Goal: Complete application form

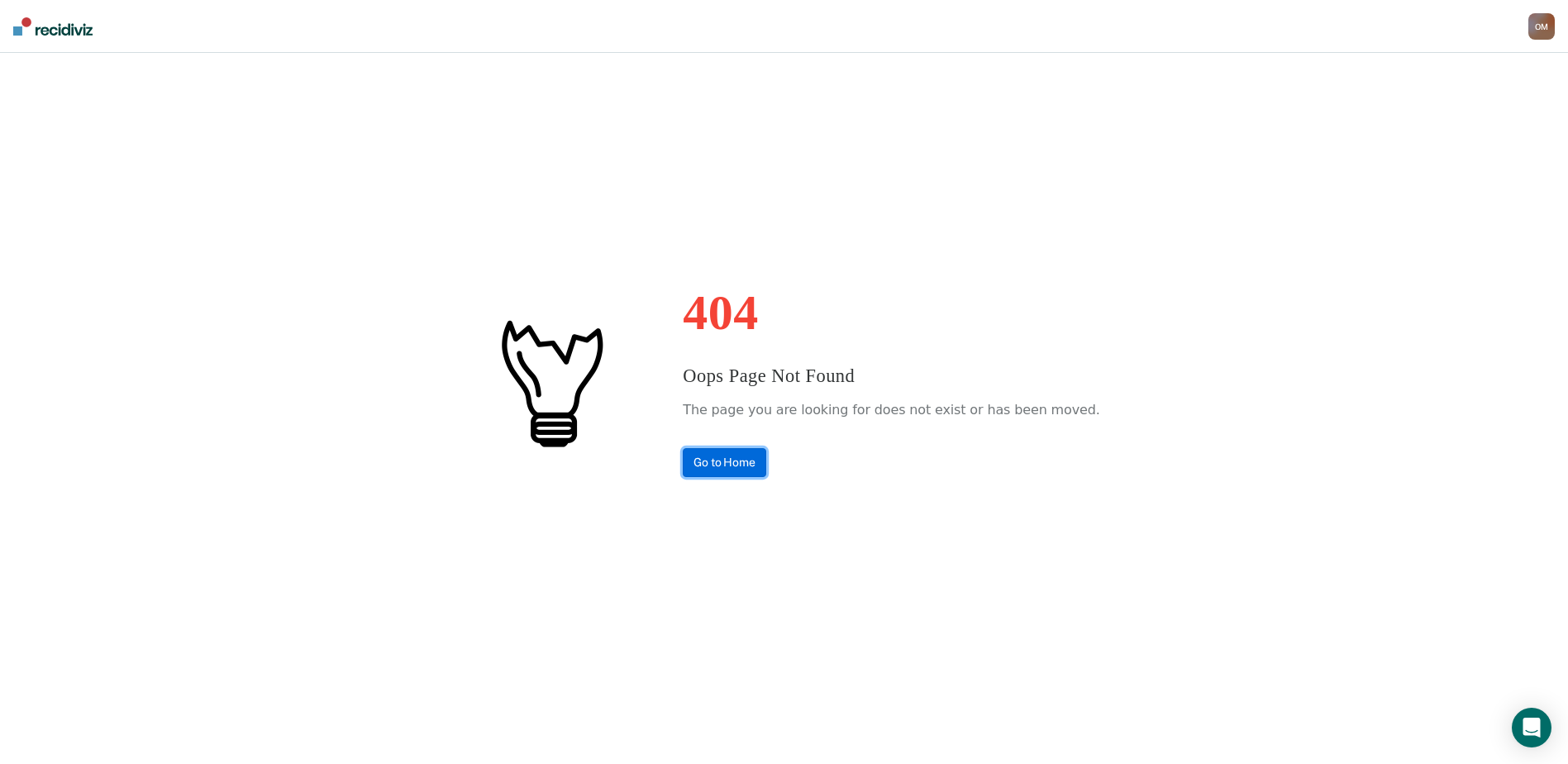
click at [767, 465] on link "Go to Home" at bounding box center [724, 463] width 83 height 29
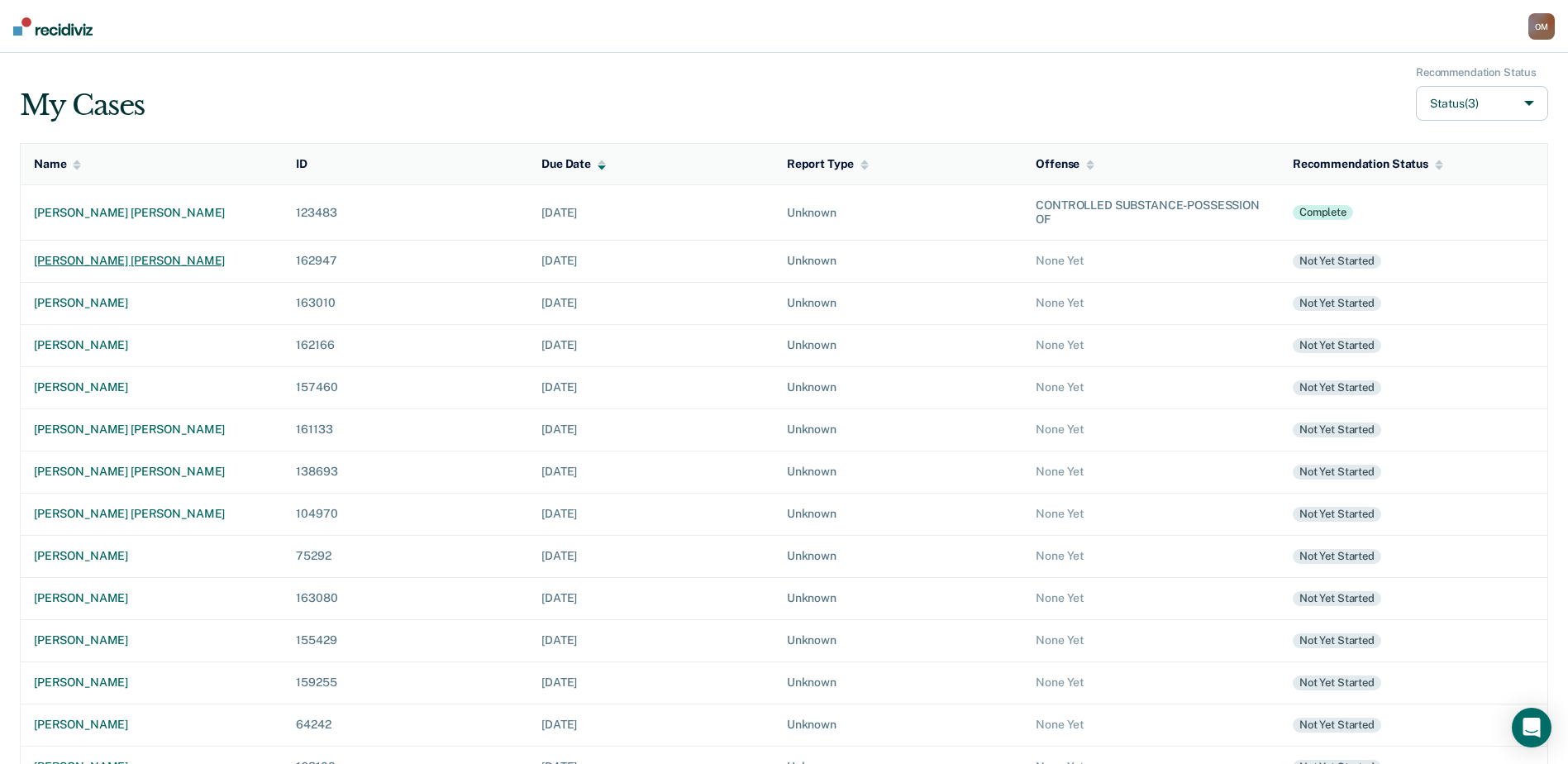
click at [130, 268] on td "patrick robert springer" at bounding box center [152, 261] width 263 height 42
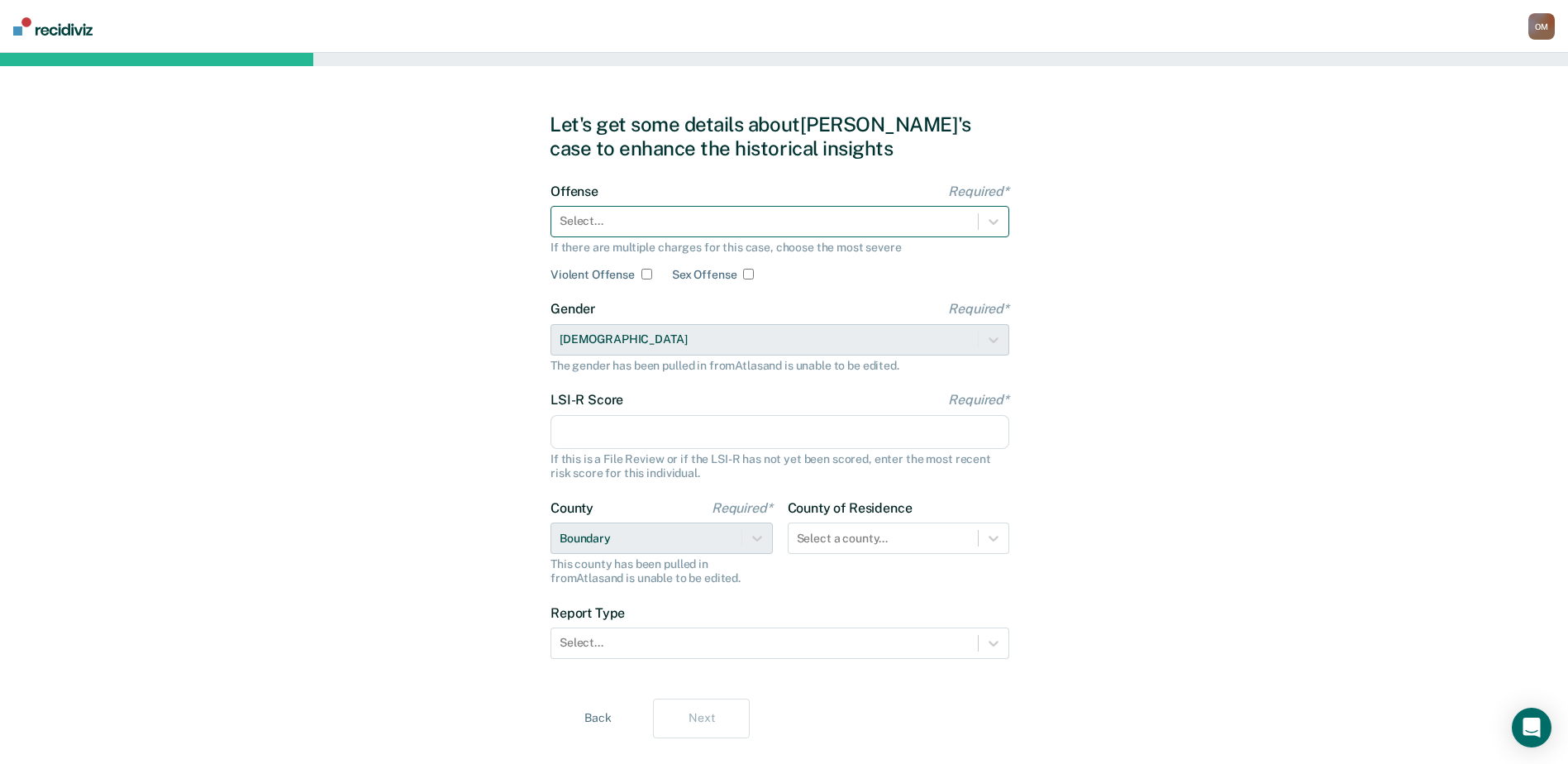
click at [862, 226] on div at bounding box center [765, 221] width 410 height 17
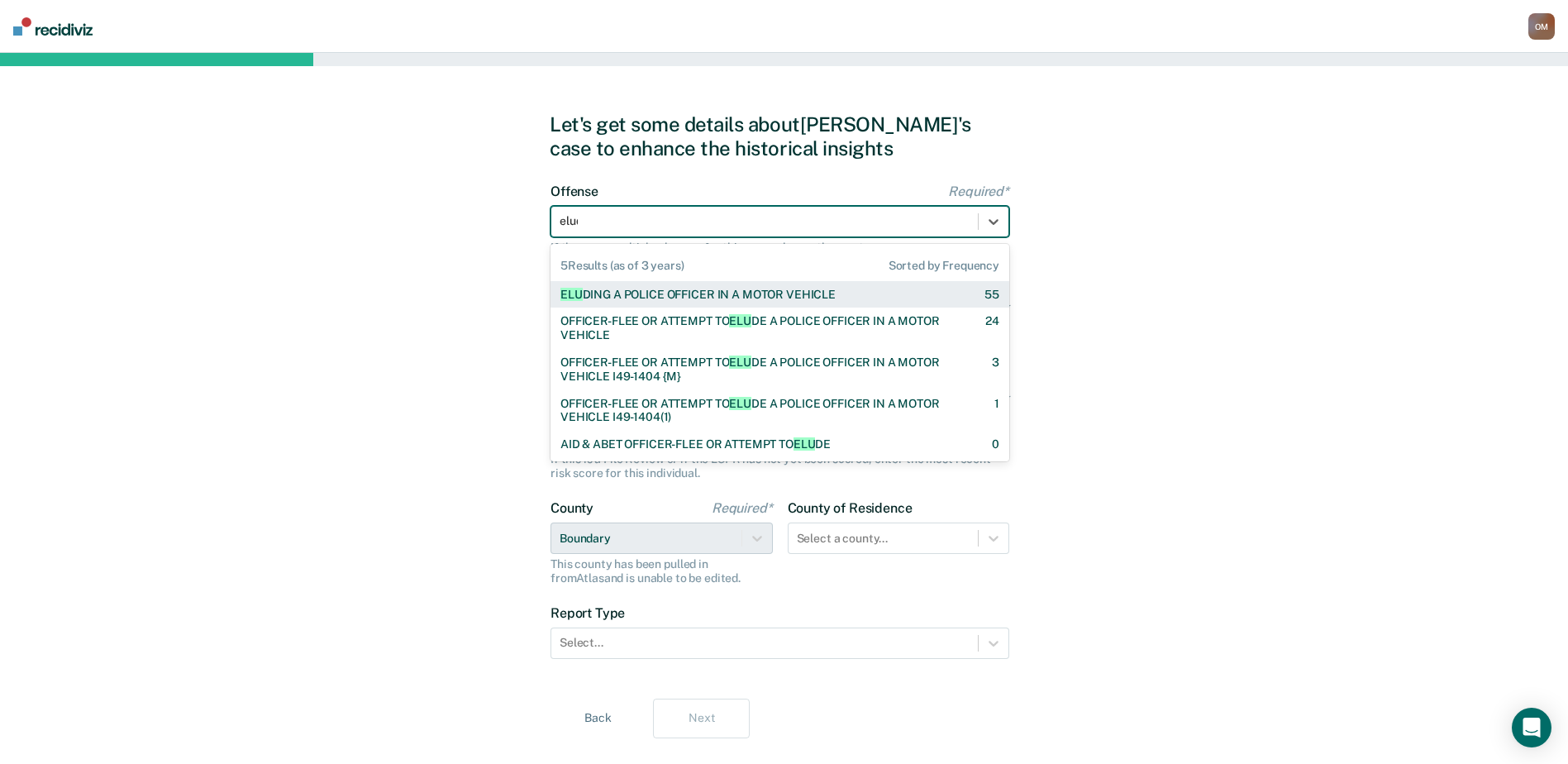
type input "eludi"
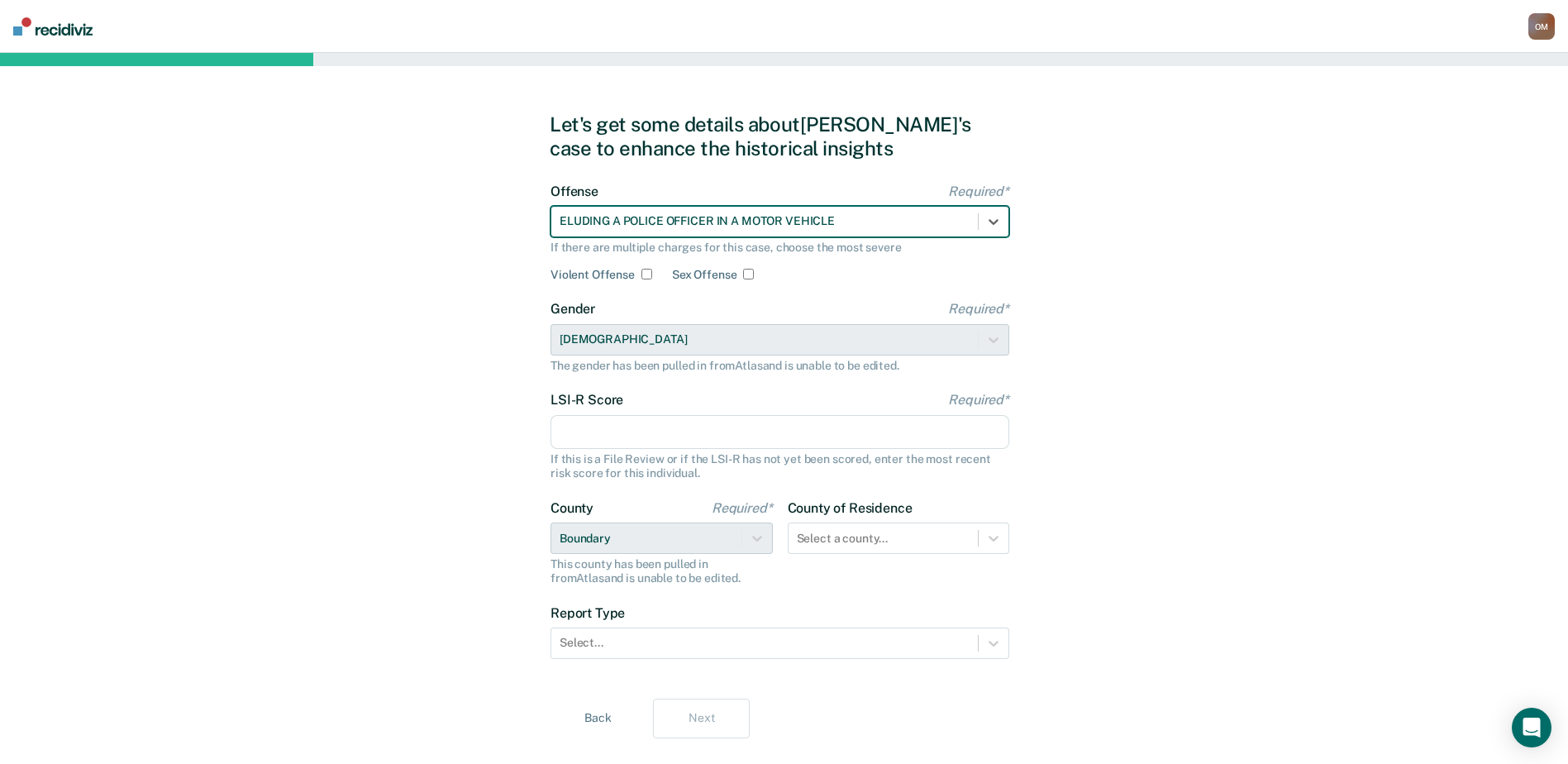
click at [702, 437] on input "LSI-R Score Required*" at bounding box center [779, 432] width 459 height 35
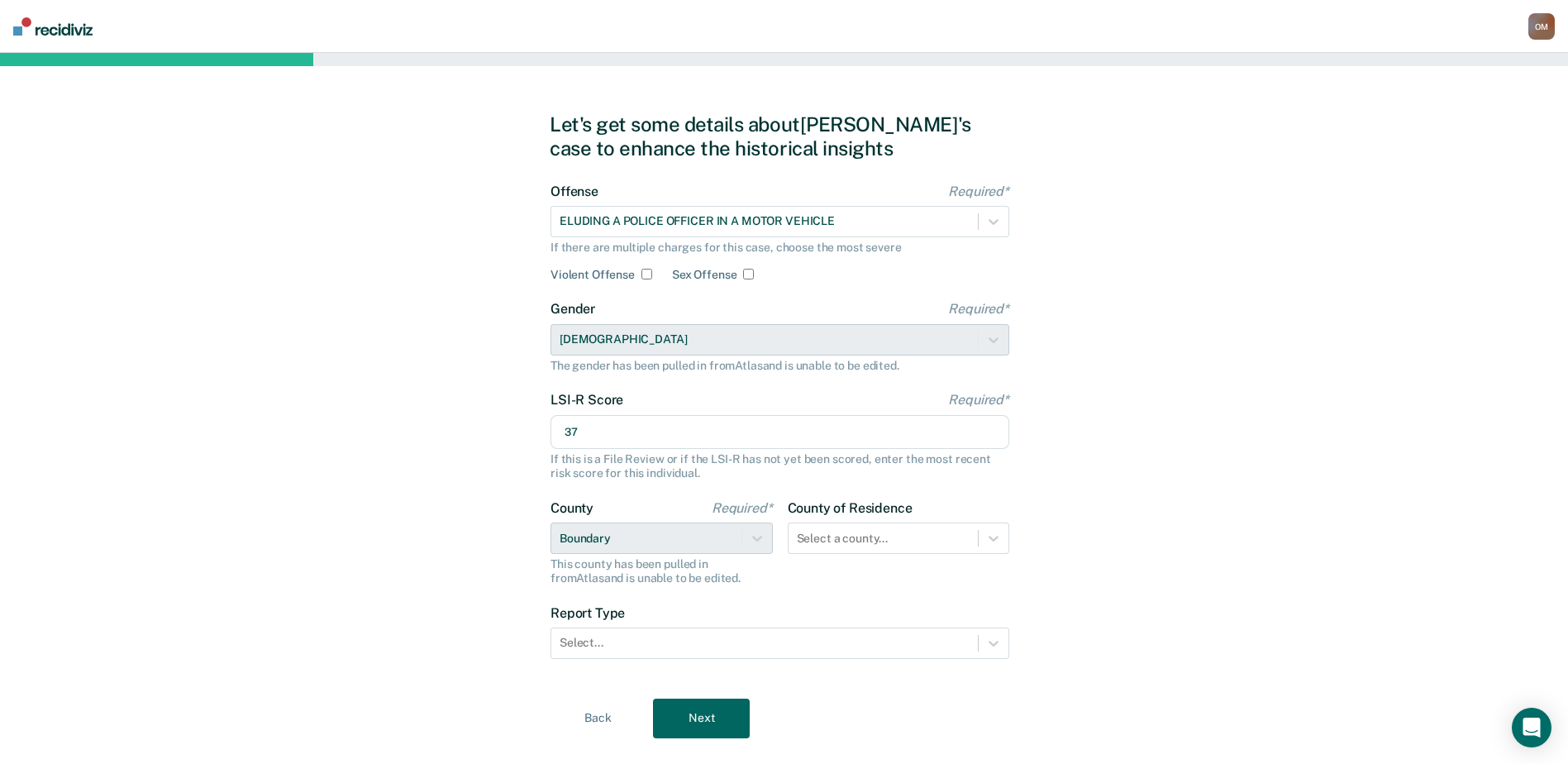
type input "37"
click at [335, 465] on div "Let's get some details about Patrick's case to enhance the historical insights …" at bounding box center [784, 425] width 1568 height 745
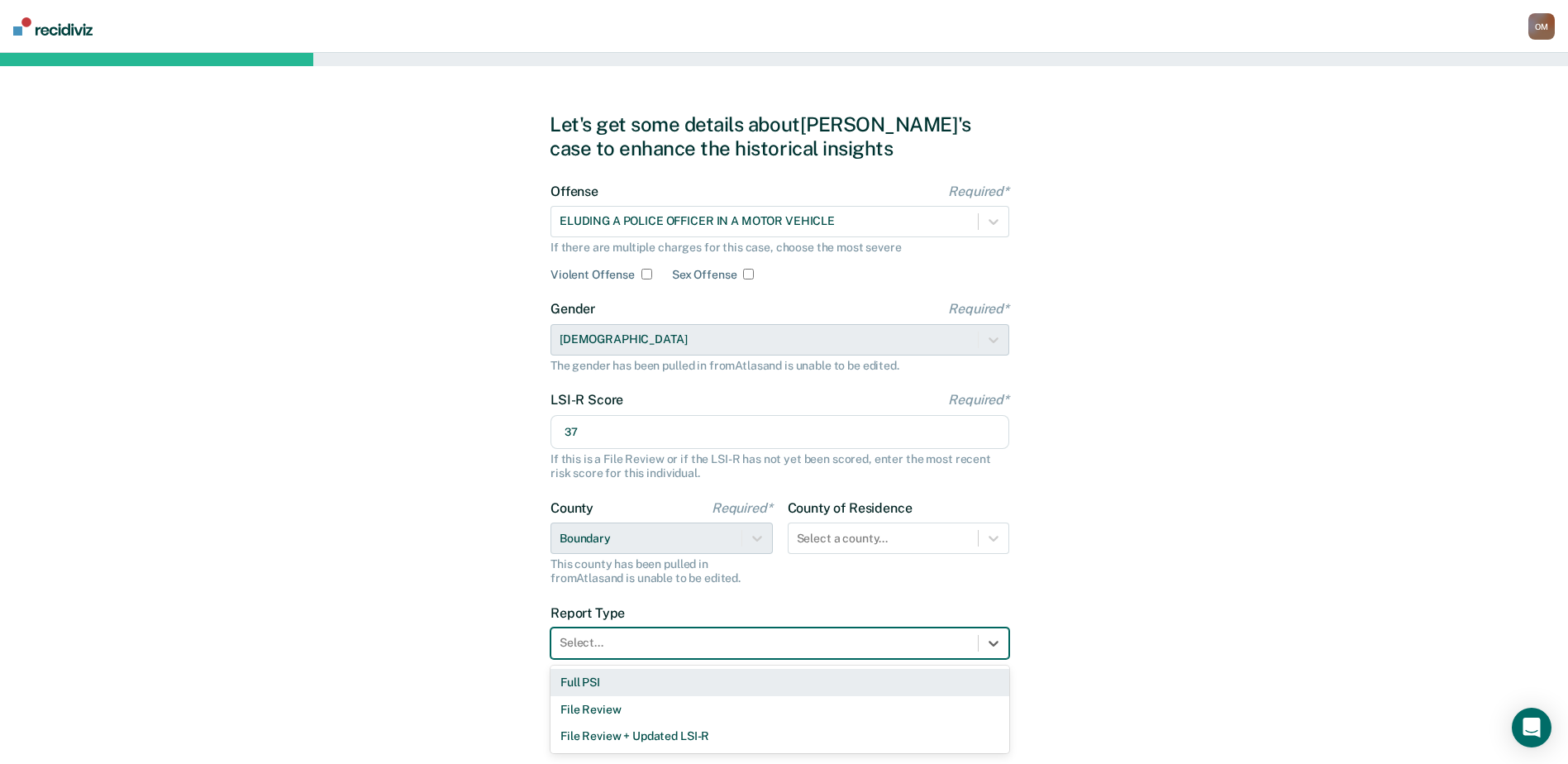
click at [613, 637] on div at bounding box center [765, 642] width 410 height 17
click at [567, 685] on div "Full PSI" at bounding box center [779, 682] width 459 height 27
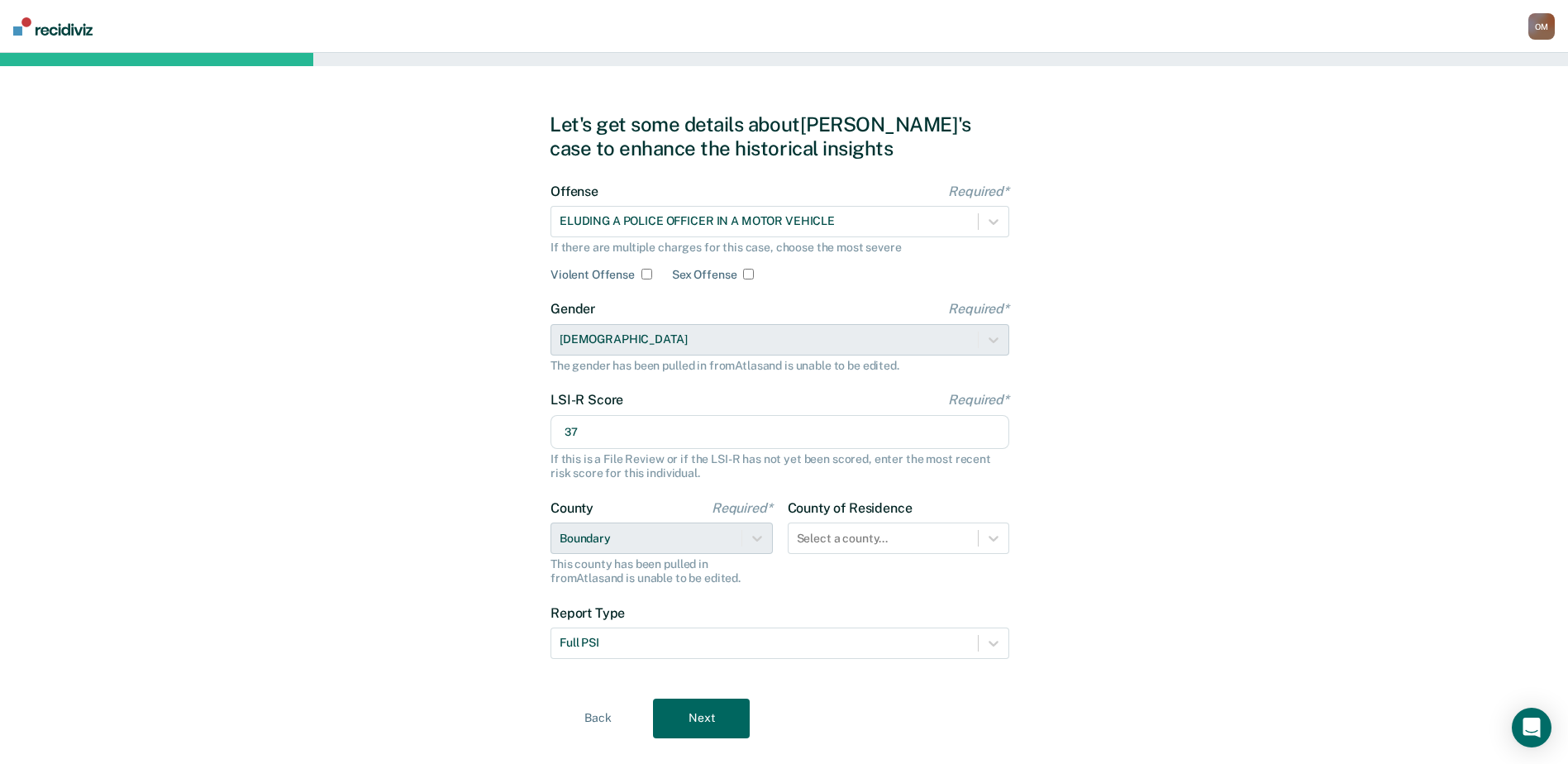
click at [734, 709] on button "Next" at bounding box center [702, 718] width 97 height 39
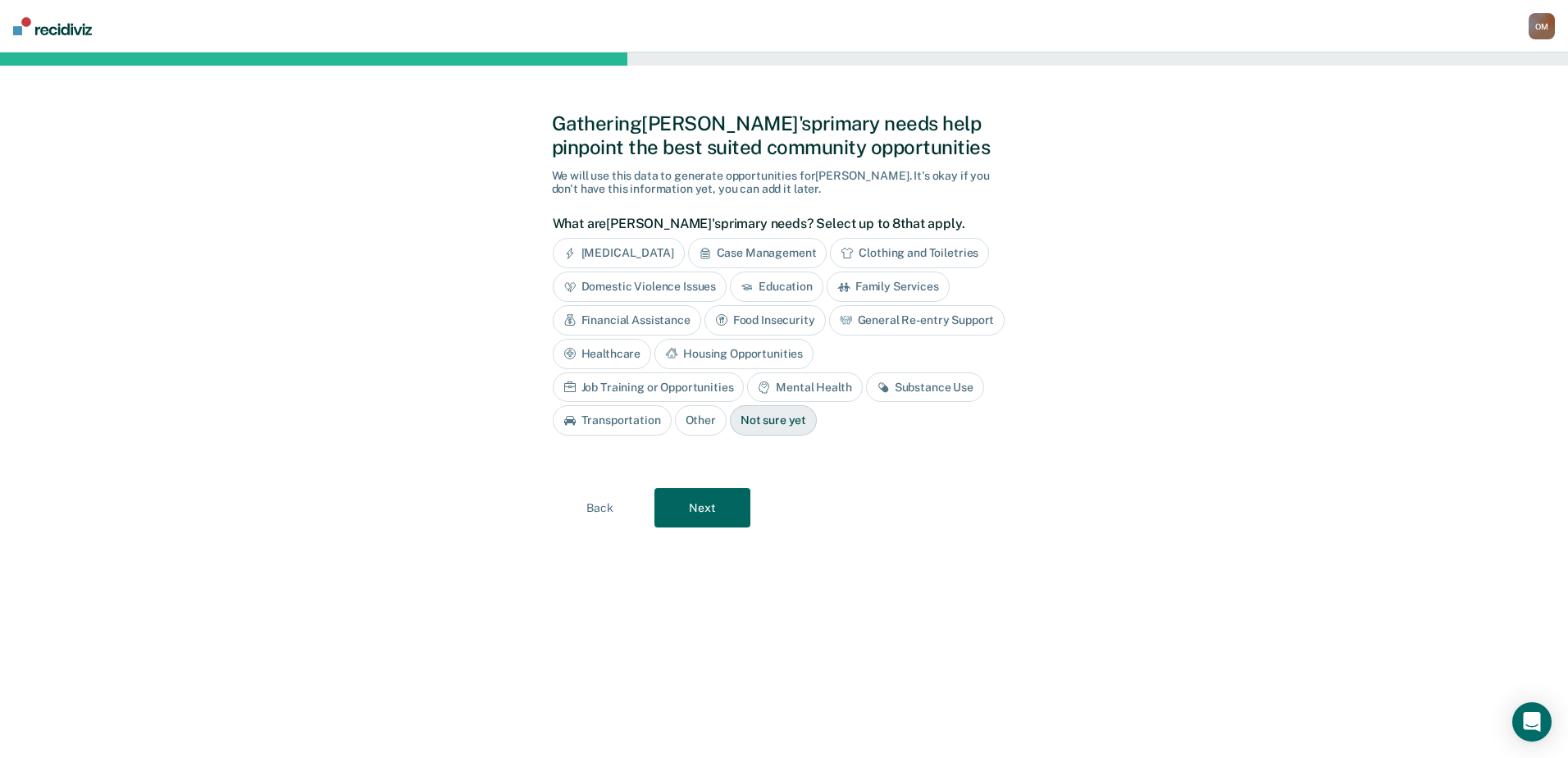
click at [695, 517] on button "Next" at bounding box center [702, 507] width 96 height 39
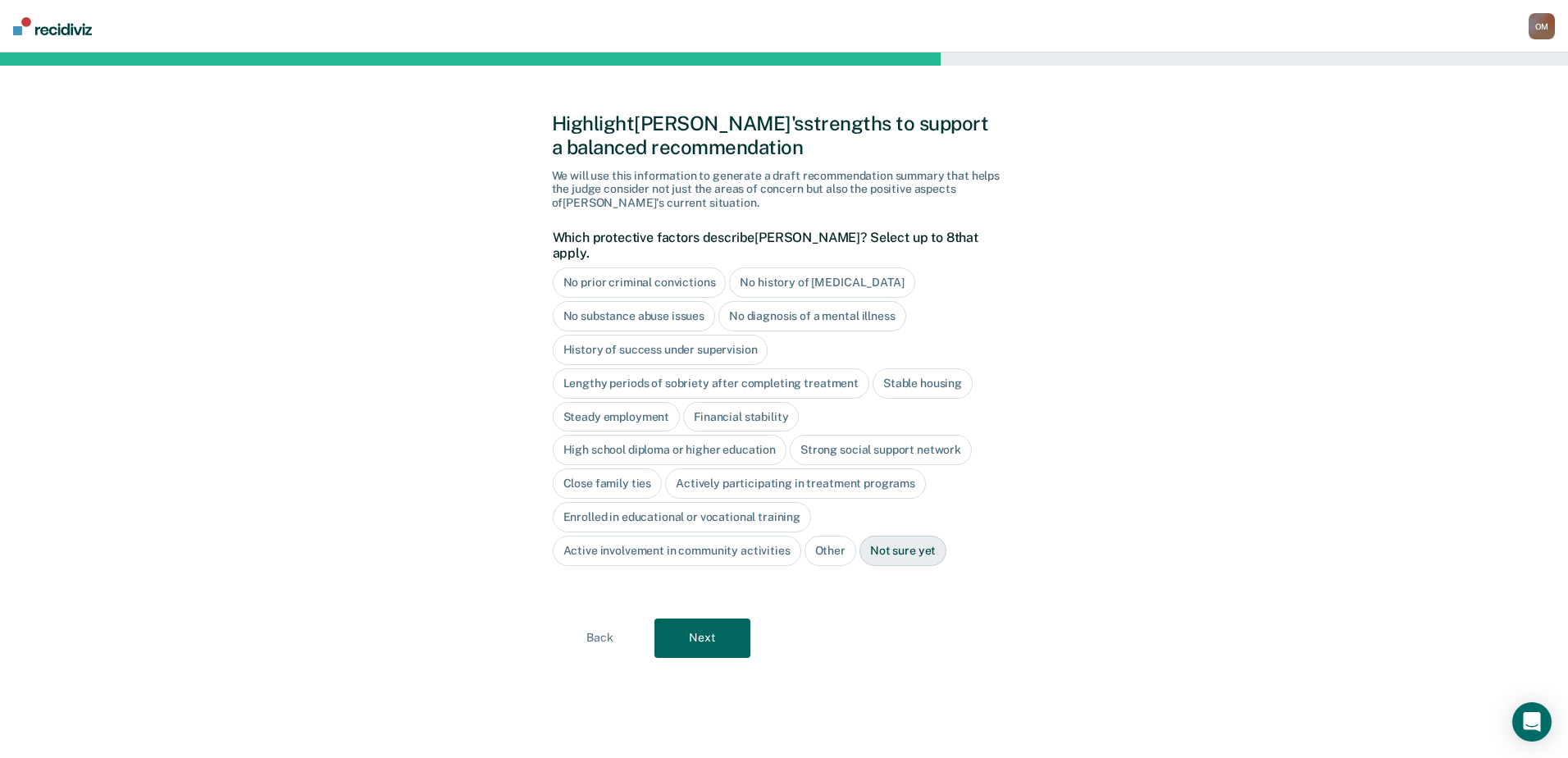
click at [692, 619] on button "Next" at bounding box center [702, 638] width 96 height 39
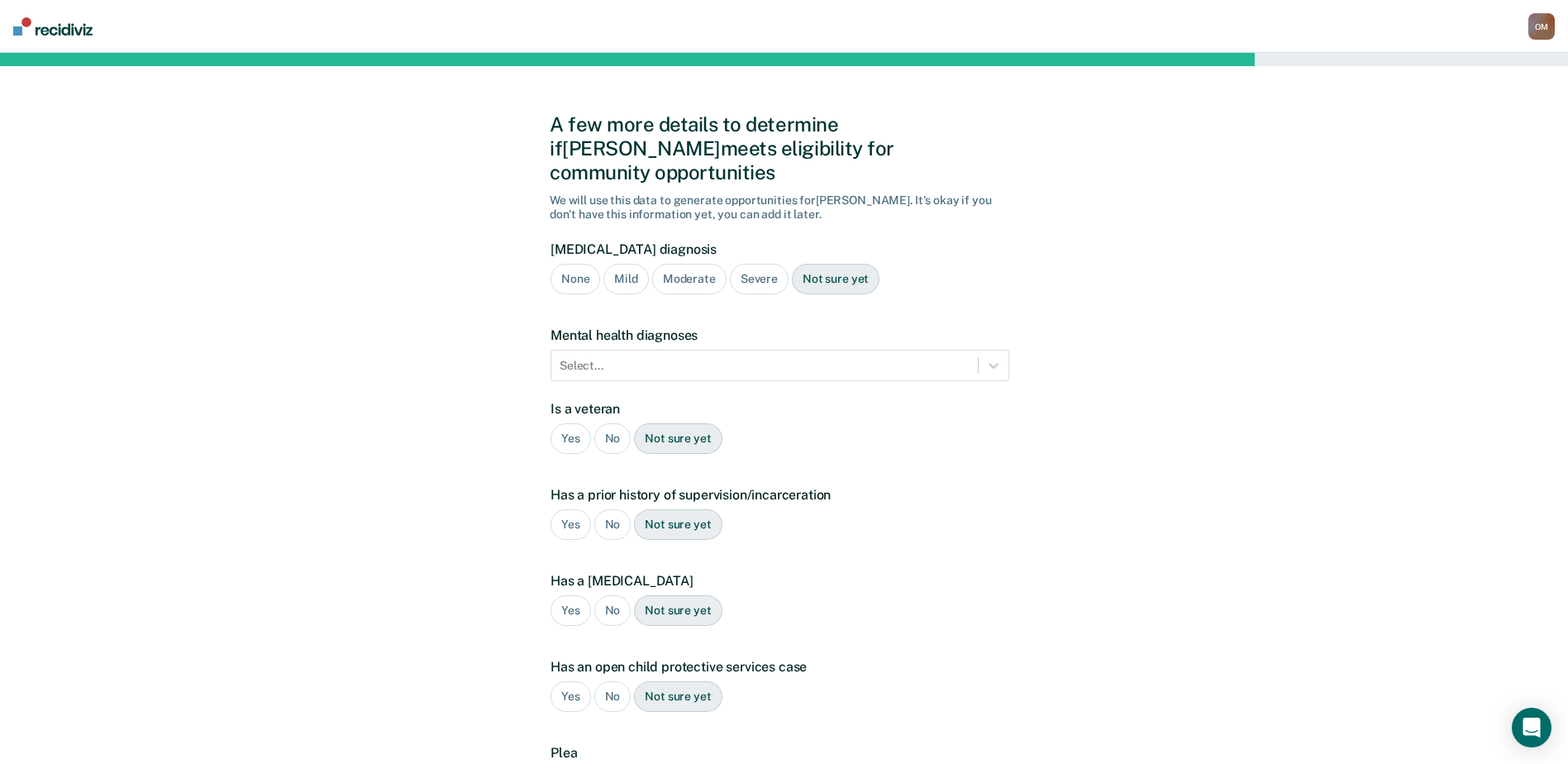
click at [701, 264] on div "Moderate" at bounding box center [689, 278] width 74 height 30
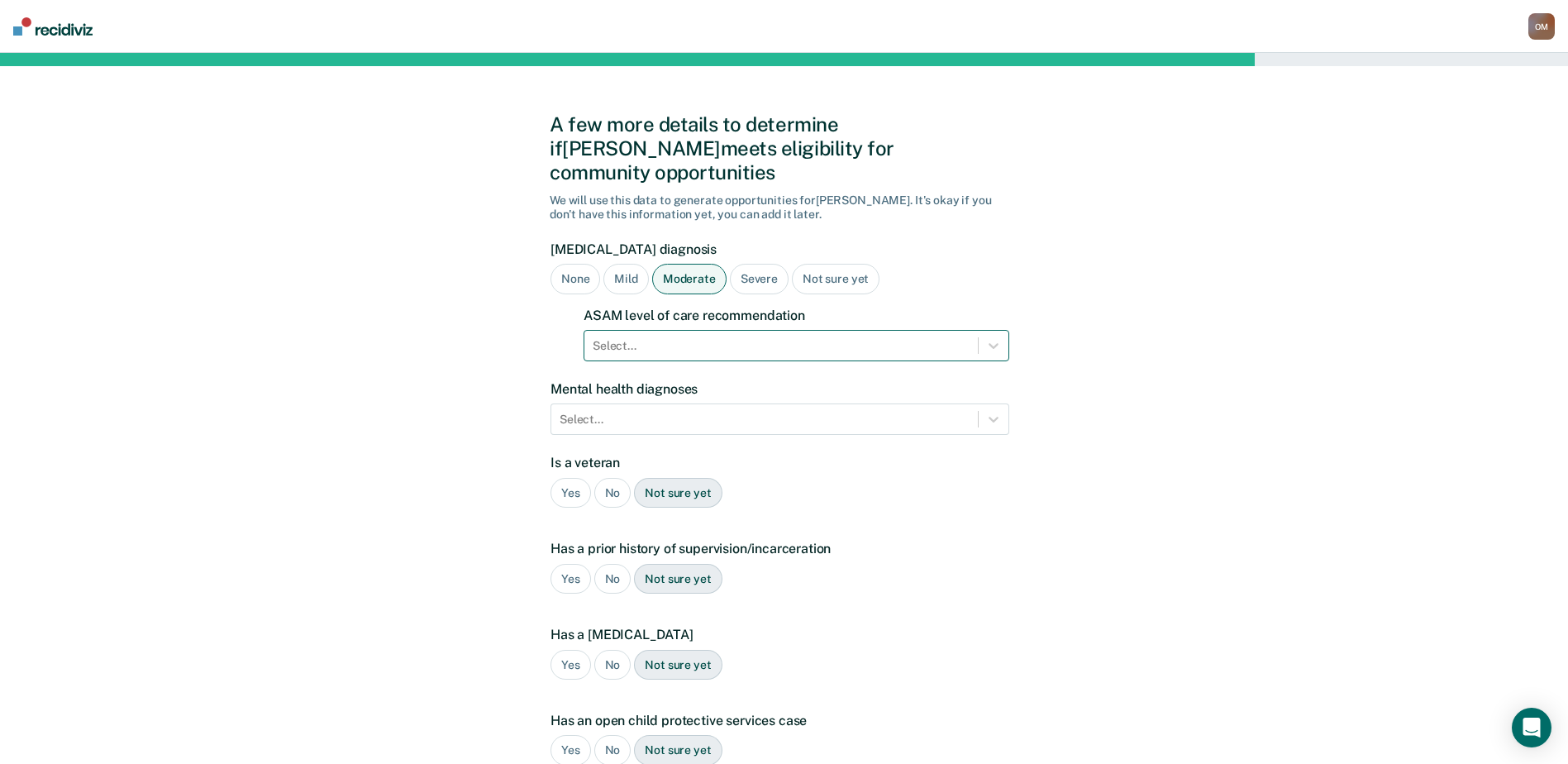
click at [750, 337] on div at bounding box center [781, 345] width 377 height 17
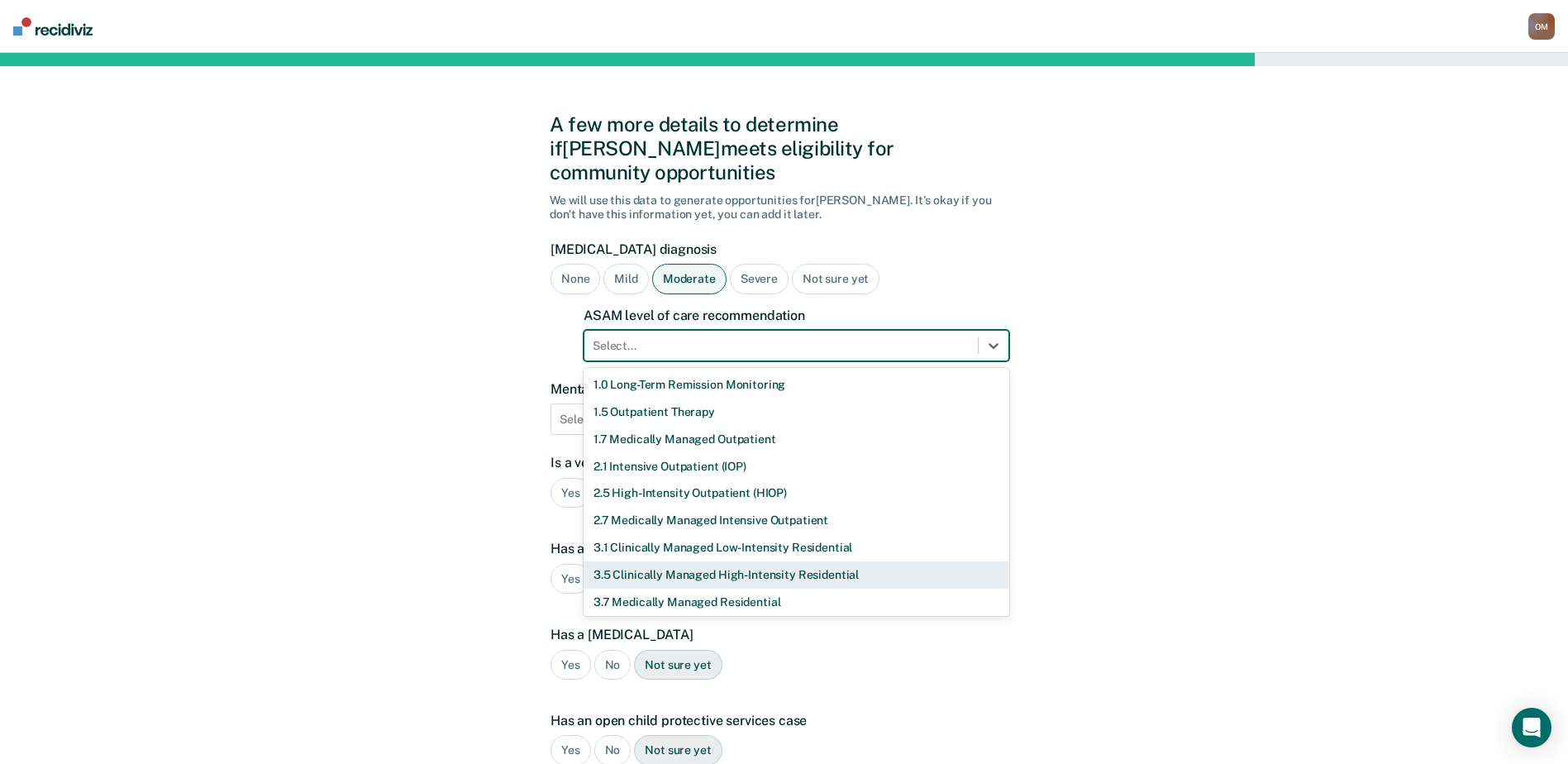
click at [822, 562] on div "3.5 Clinically Managed High-Intensity Residential" at bounding box center [796, 575] width 426 height 27
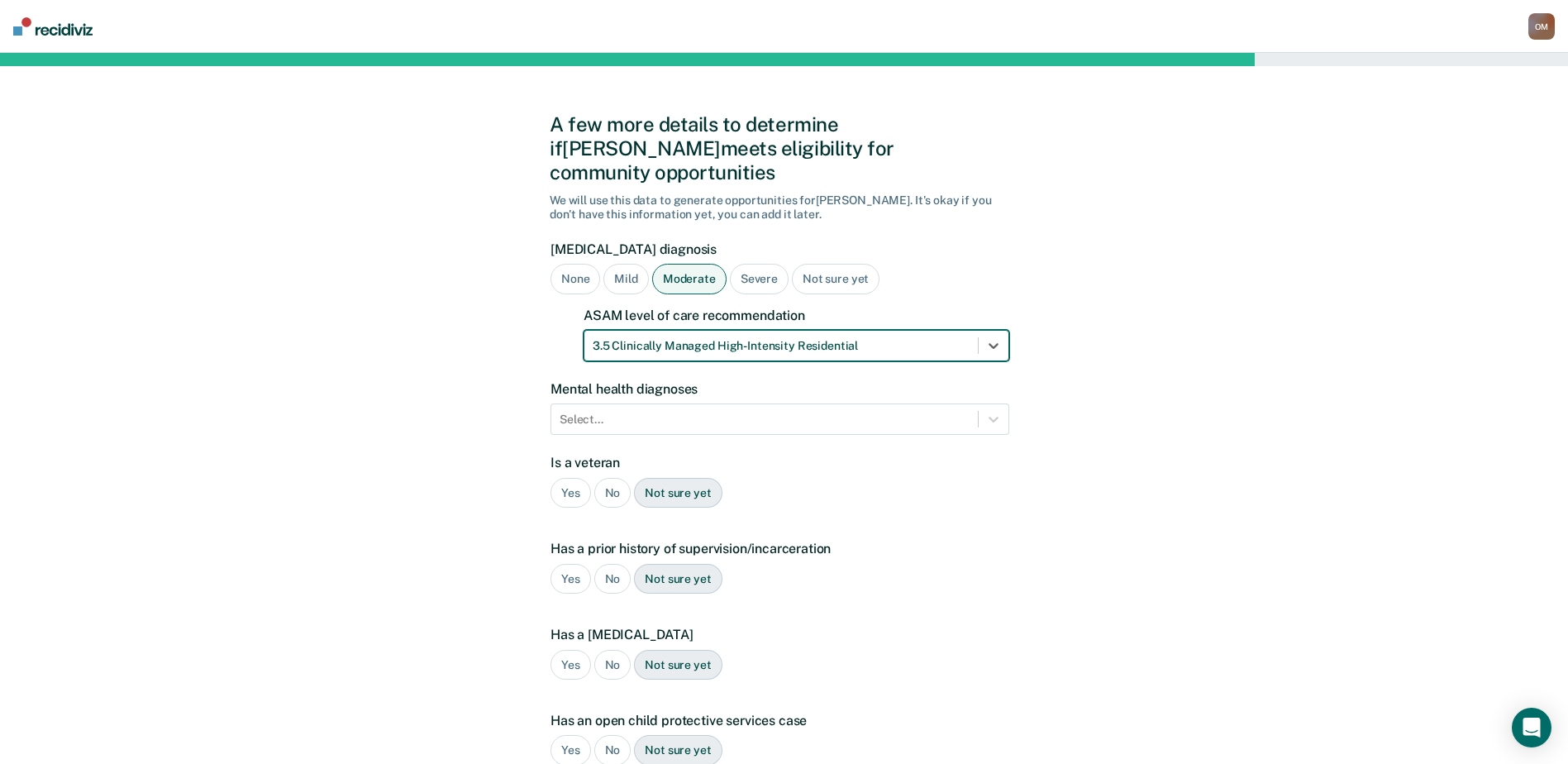
click at [647, 381] on div "Mental health diagnoses Select..." at bounding box center [779, 408] width 459 height 54
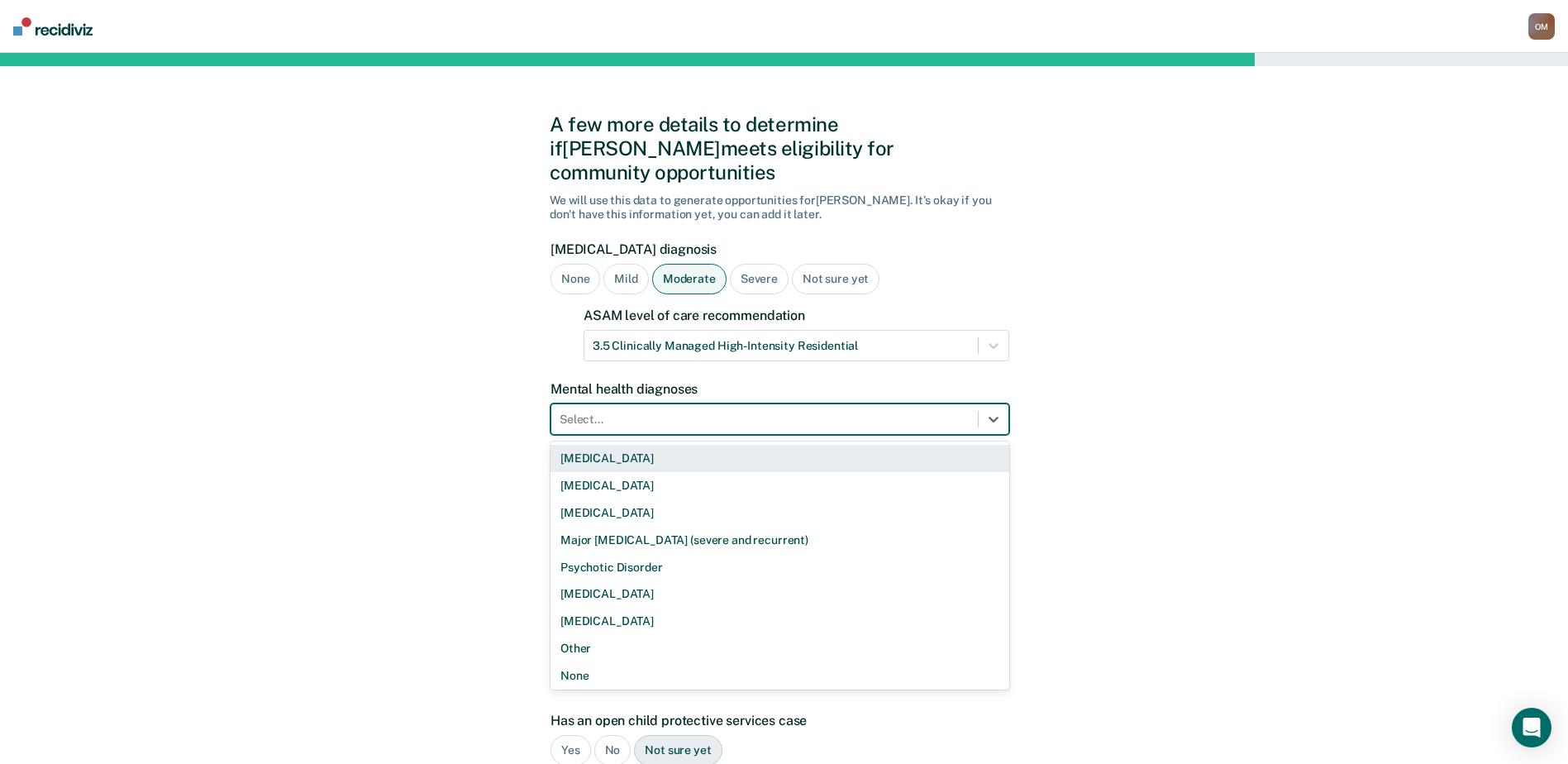
click at [647, 411] on div at bounding box center [765, 420] width 410 height 17
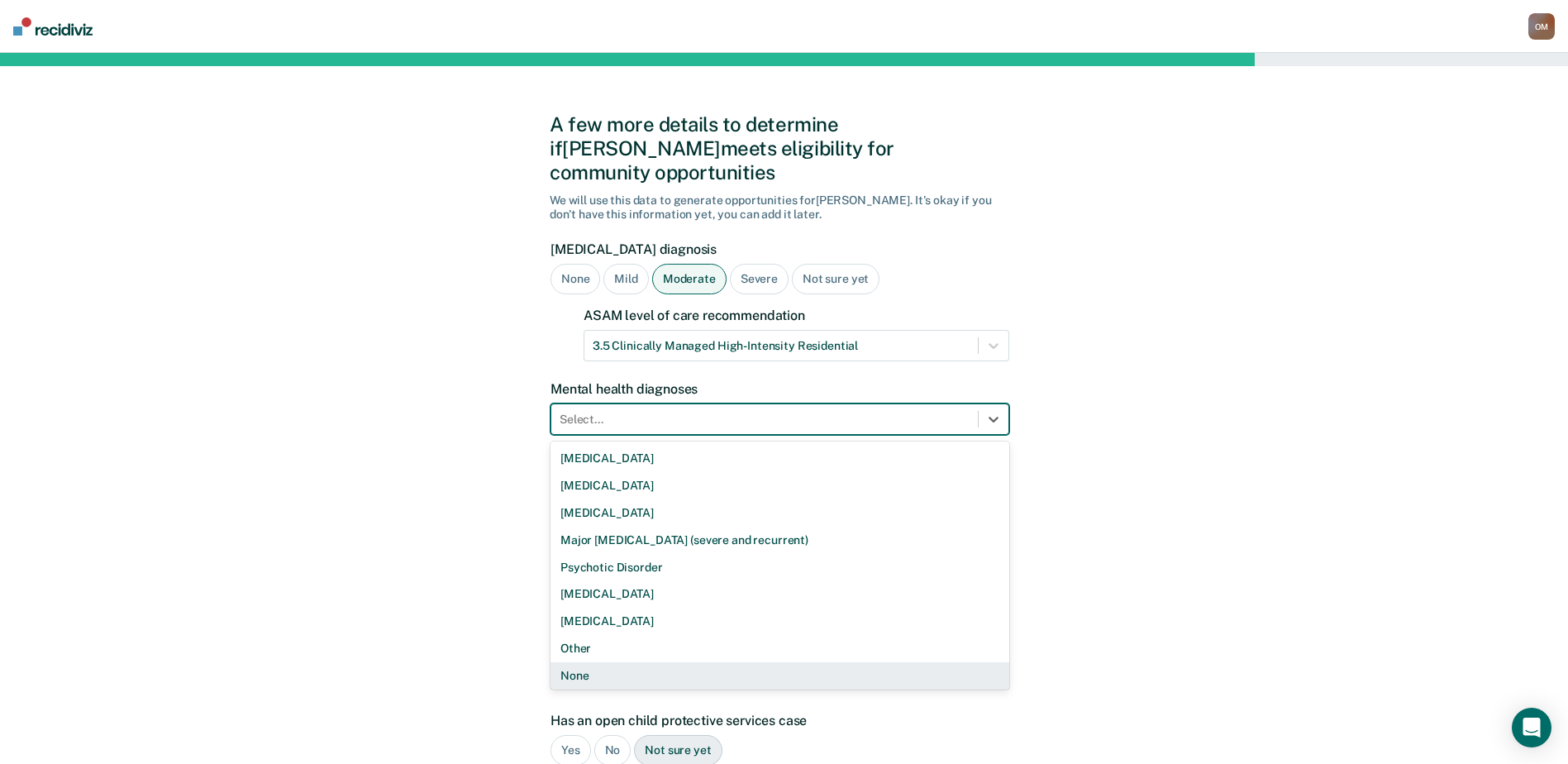
click at [656, 676] on form "Substance use disorder diagnosis None Mild Moderate Severe Not sure yet ASAM le…" at bounding box center [779, 563] width 459 height 643
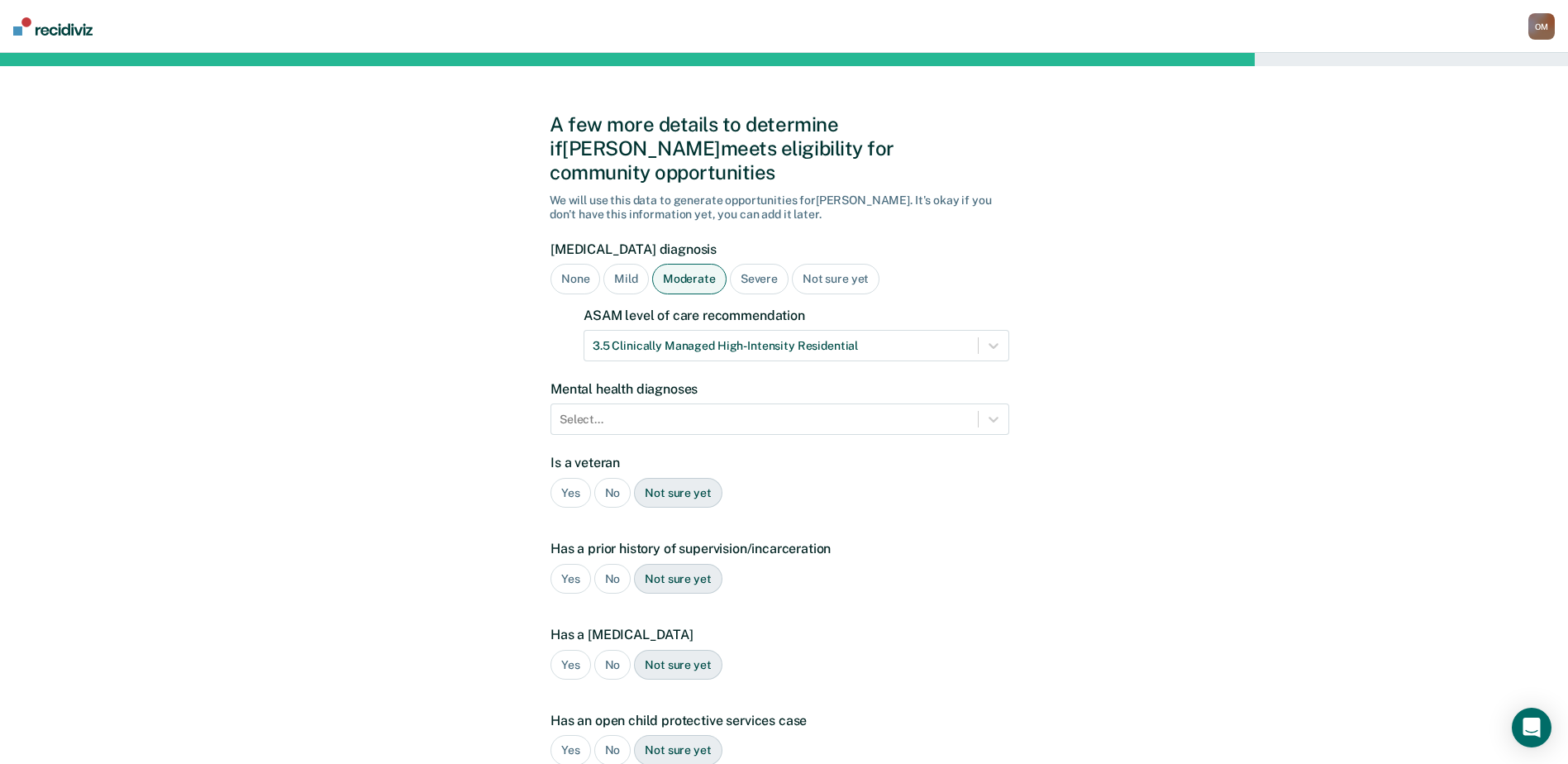
click at [615, 478] on div "No" at bounding box center [613, 493] width 38 height 30
click at [561, 564] on div "Yes" at bounding box center [571, 579] width 40 height 30
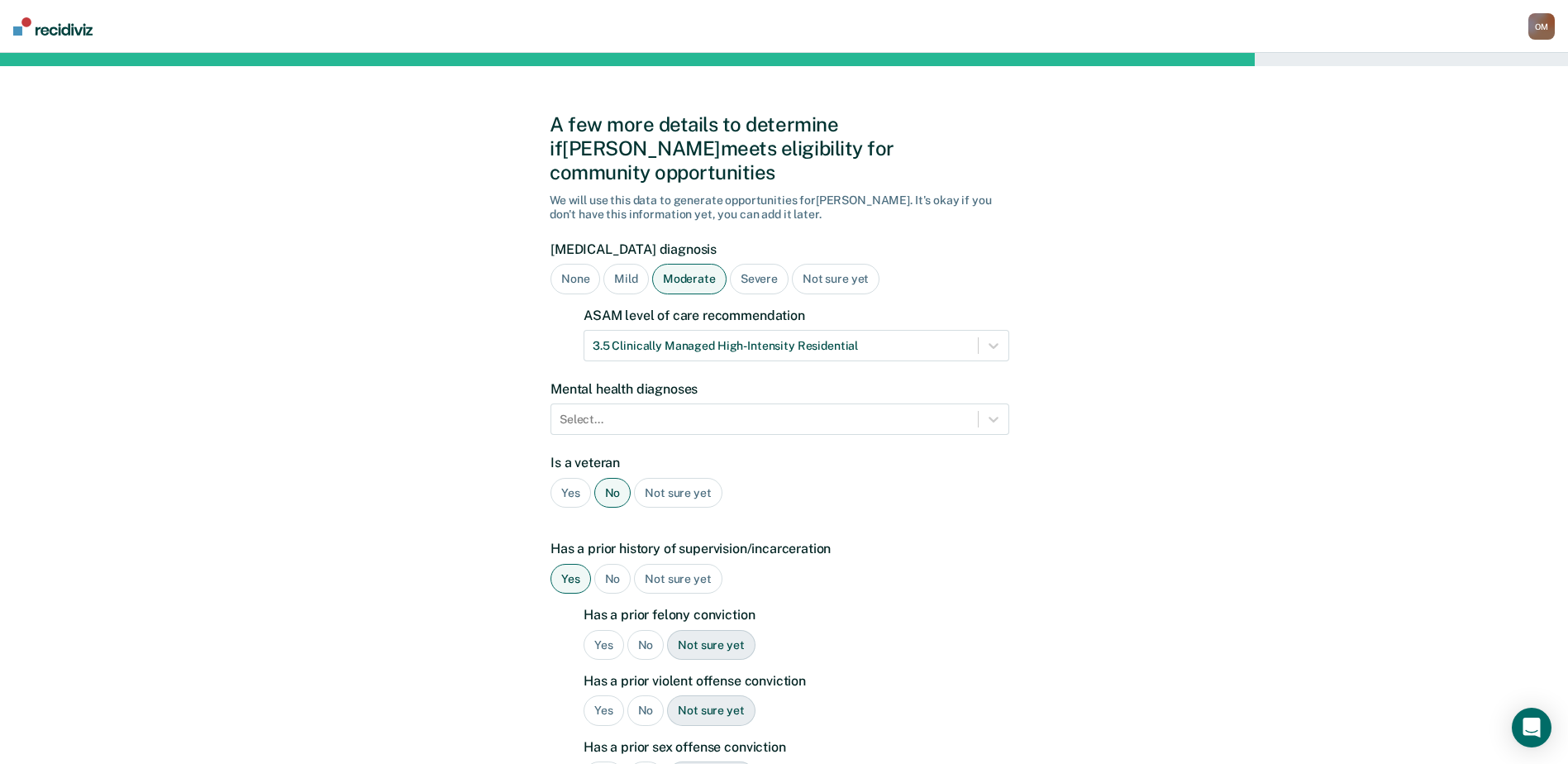
click at [594, 630] on div "Yes" at bounding box center [604, 645] width 40 height 30
click at [602, 695] on div "Yes" at bounding box center [604, 710] width 40 height 30
click at [639, 761] on div "No" at bounding box center [646, 776] width 38 height 30
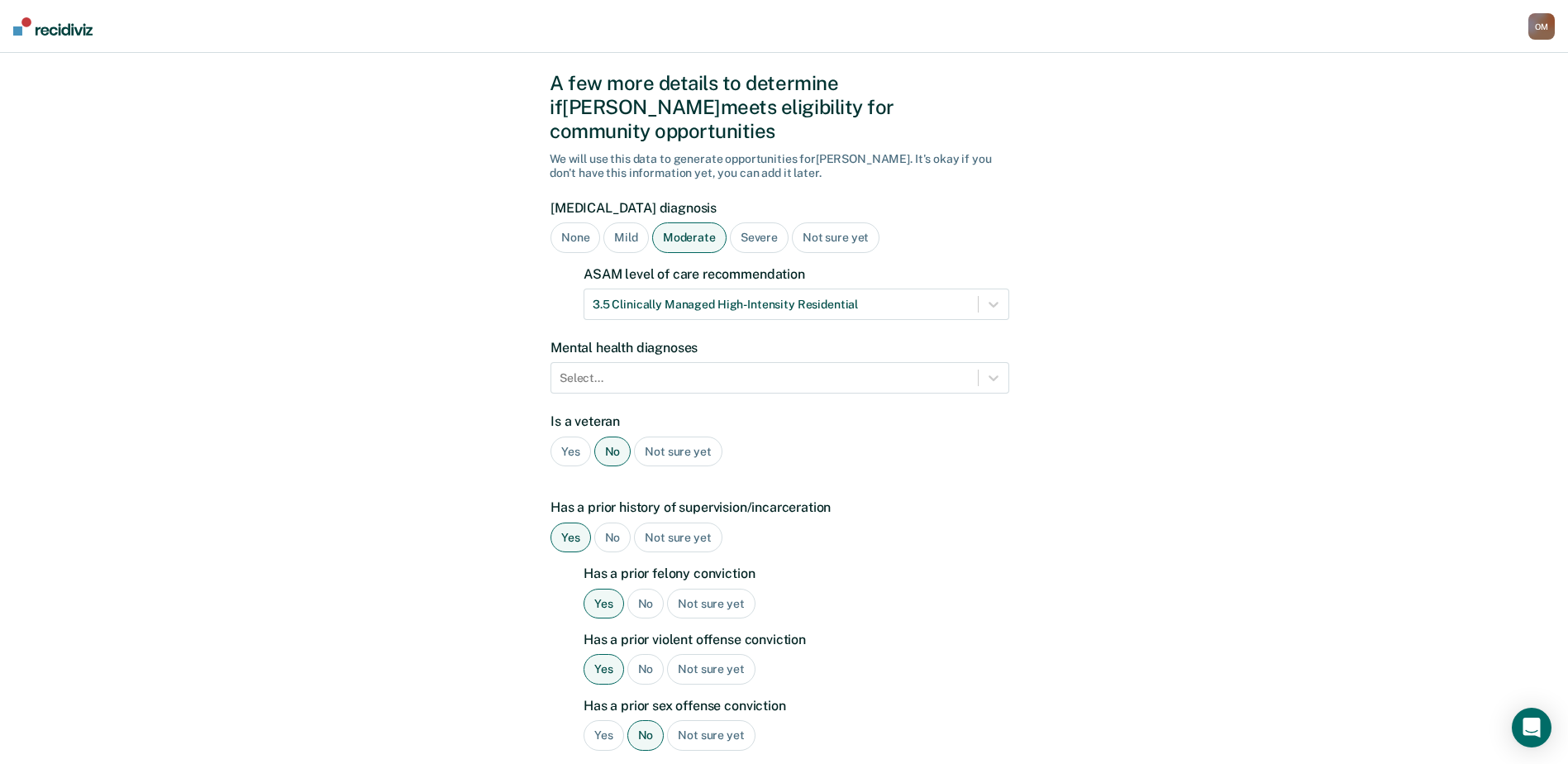
scroll to position [82, 0]
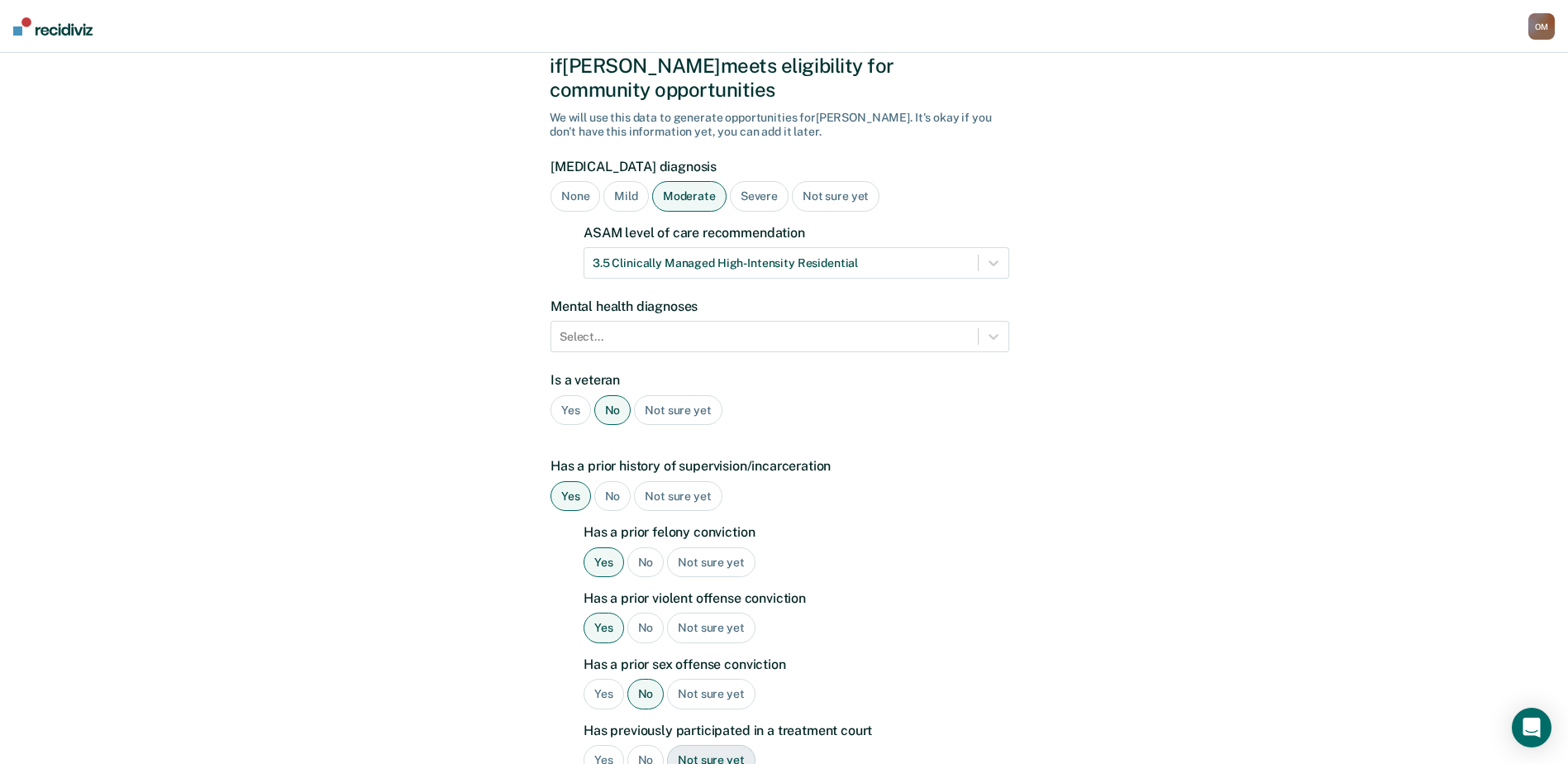
click at [656, 745] on div "No" at bounding box center [646, 759] width 38 height 30
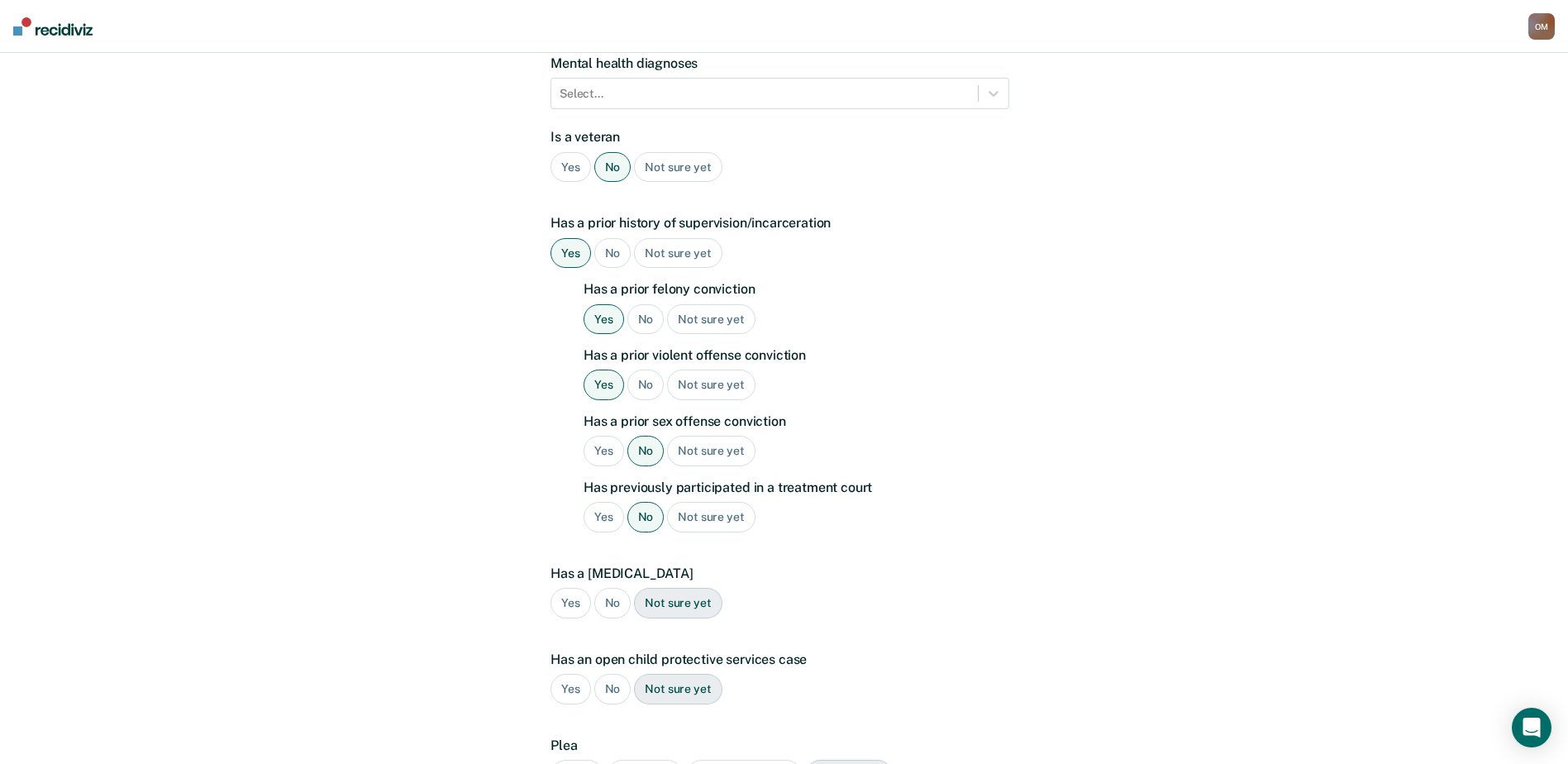
scroll to position [331, 0]
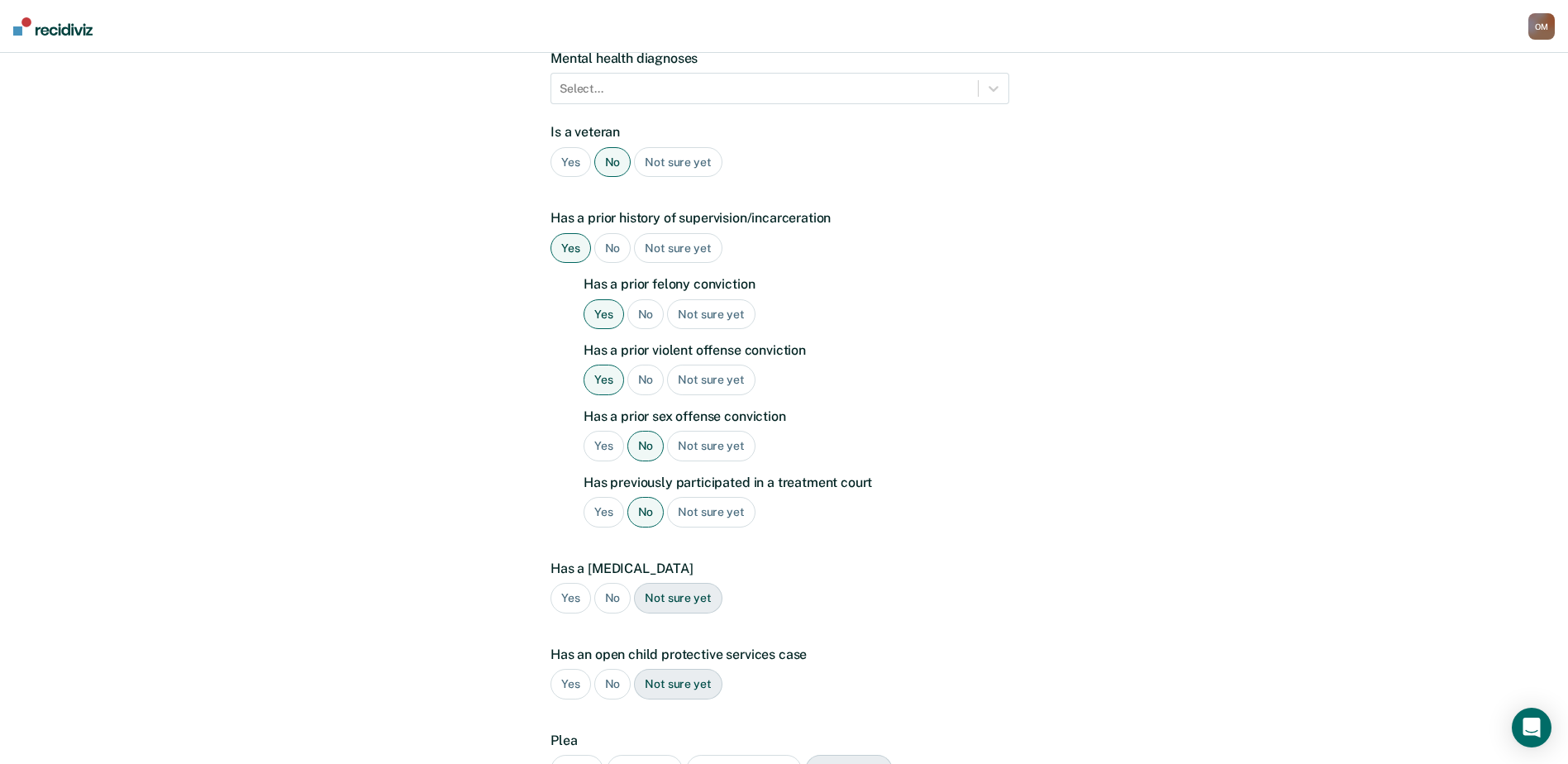
click at [616, 583] on div "No" at bounding box center [613, 597] width 38 height 30
click at [584, 583] on div "Yes" at bounding box center [571, 597] width 40 height 30
click at [607, 669] on div "No" at bounding box center [613, 683] width 38 height 30
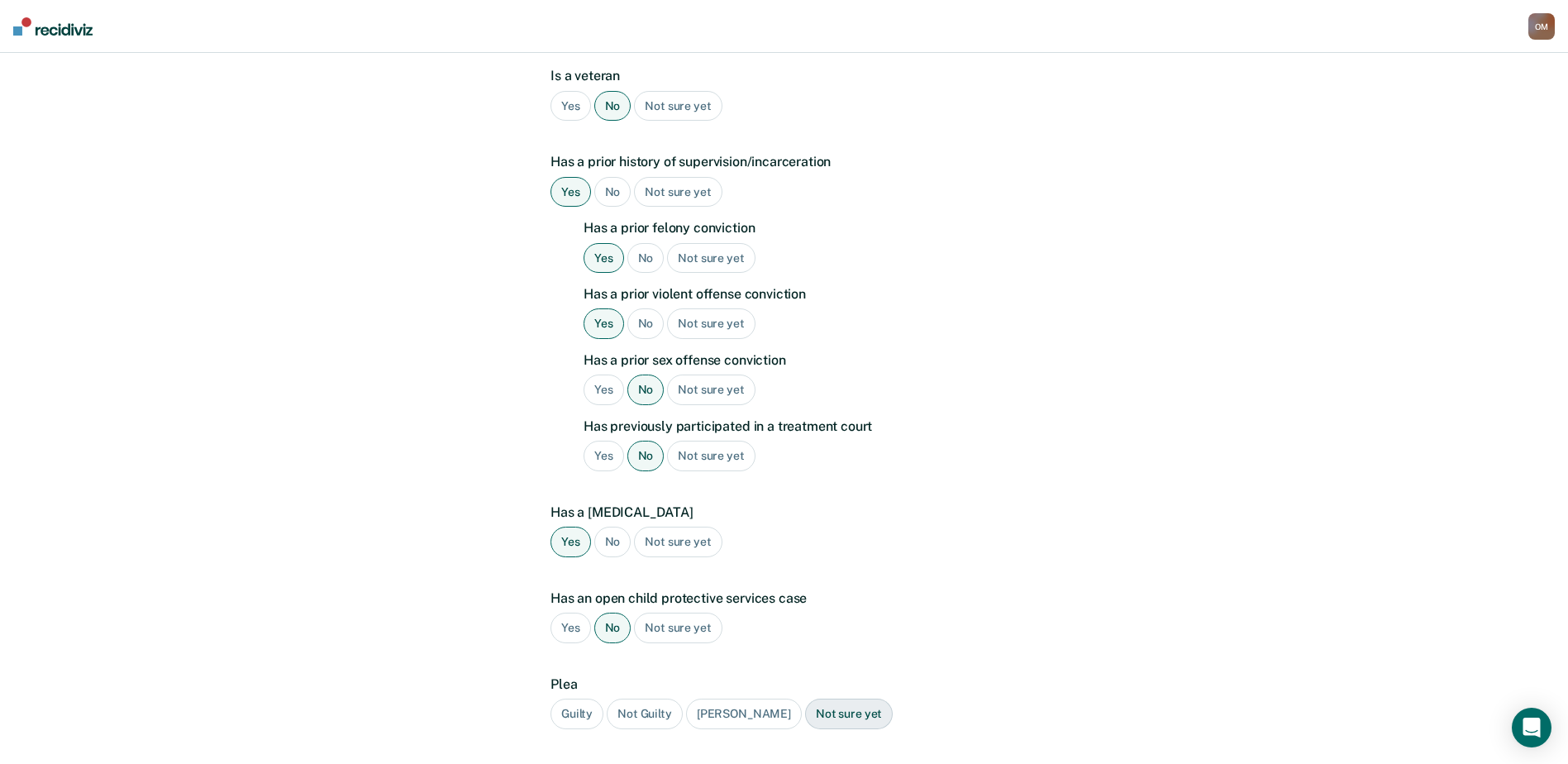
scroll to position [413, 0]
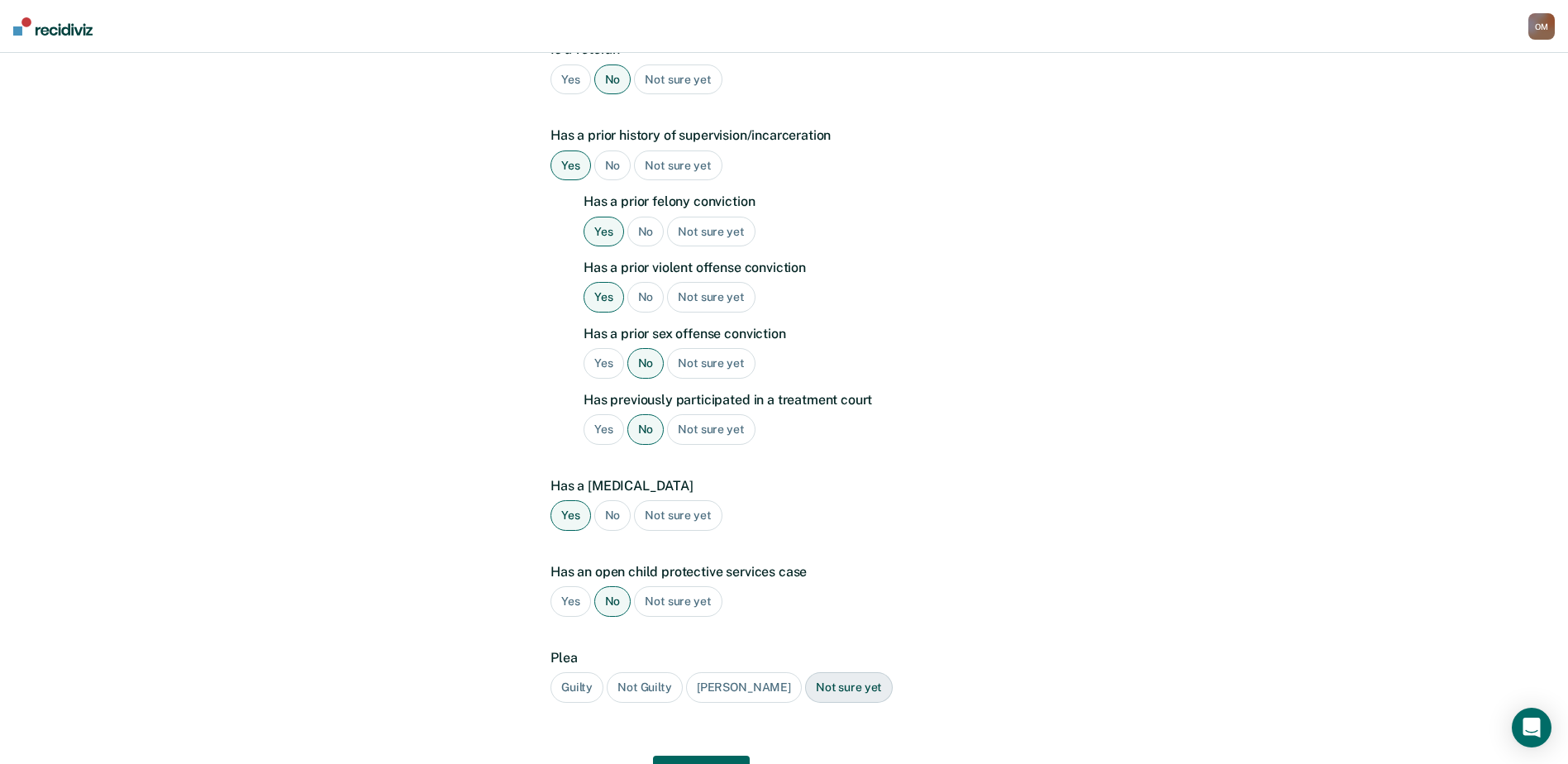
drag, startPoint x: 569, startPoint y: 660, endPoint x: 617, endPoint y: 679, distance: 51.6
click at [569, 672] on div "Guilty" at bounding box center [577, 687] width 53 height 30
click at [703, 756] on button "Next" at bounding box center [702, 775] width 97 height 39
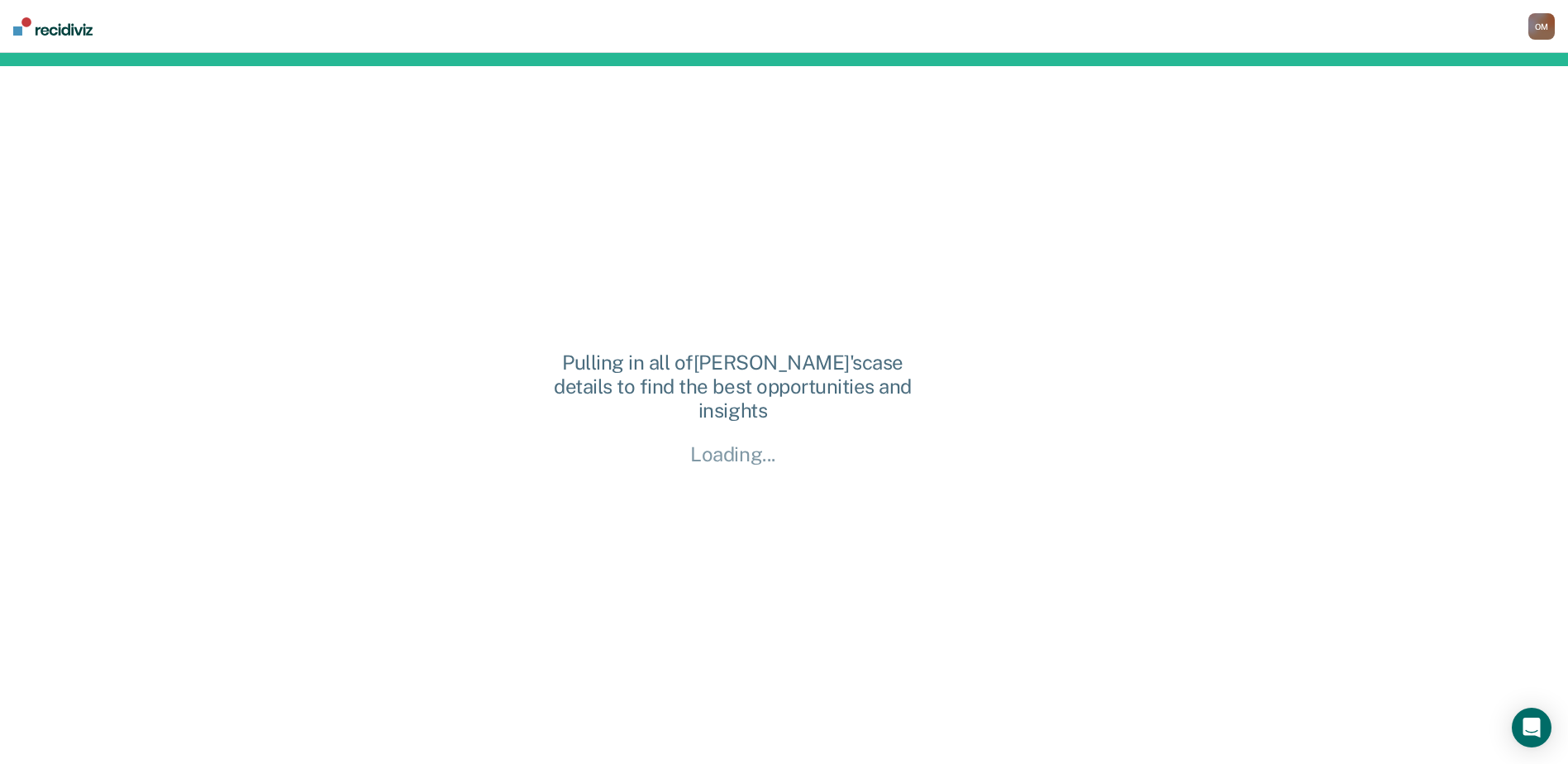
scroll to position [0, 0]
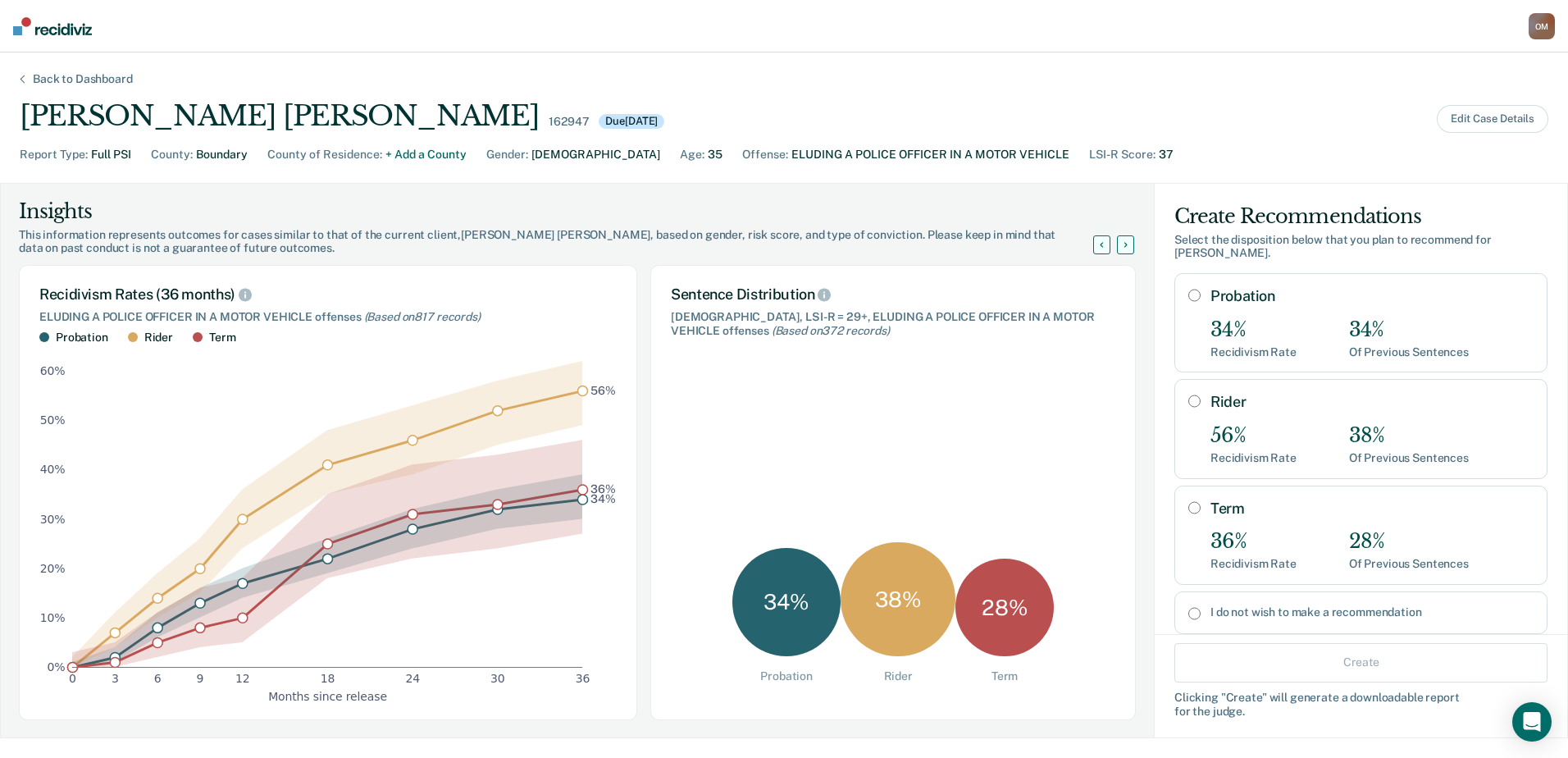
click at [1188, 501] on input "Term" at bounding box center [1195, 507] width 13 height 13
radio input "true"
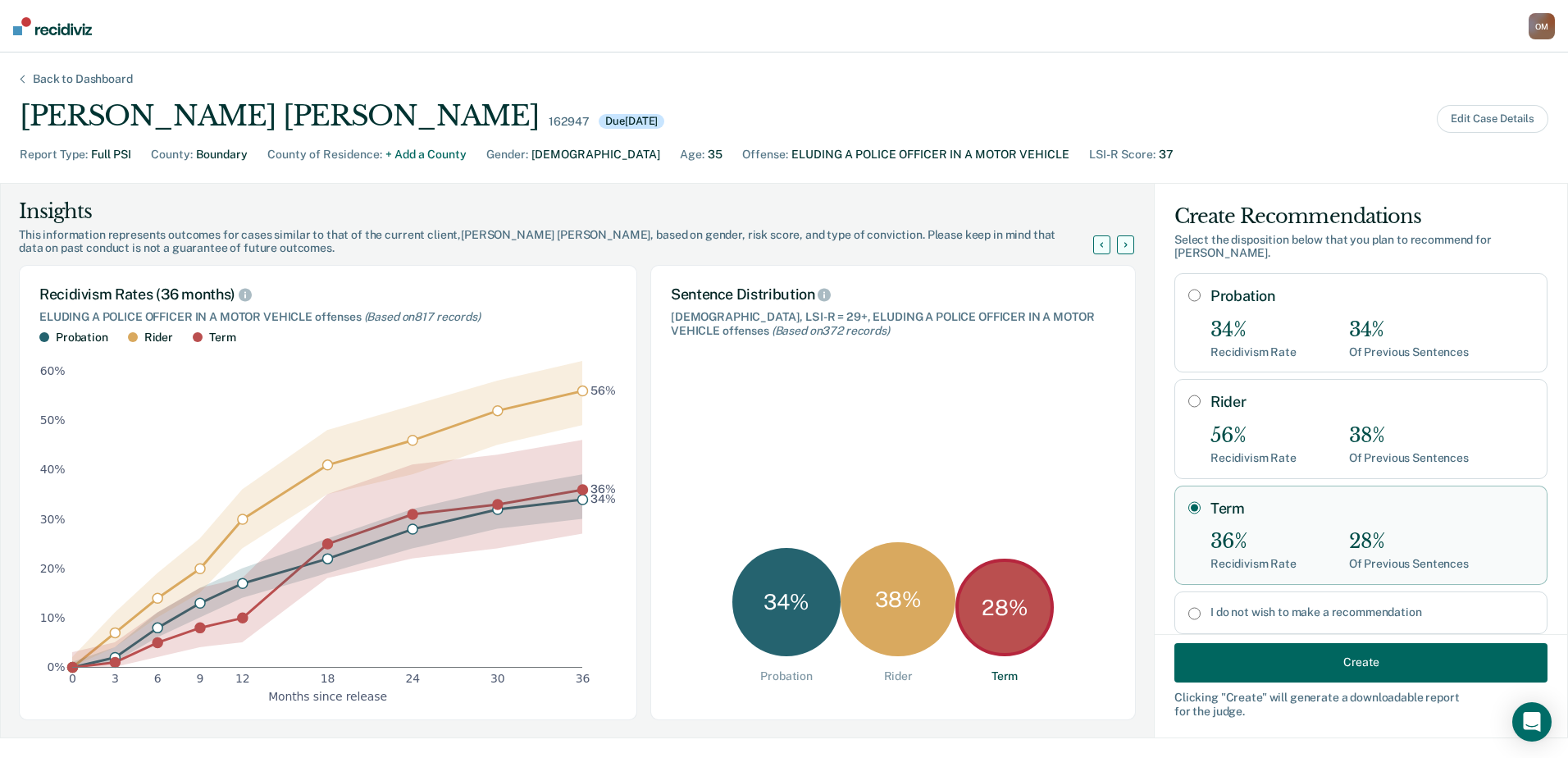
click at [1284, 658] on button "Create" at bounding box center [1361, 662] width 373 height 39
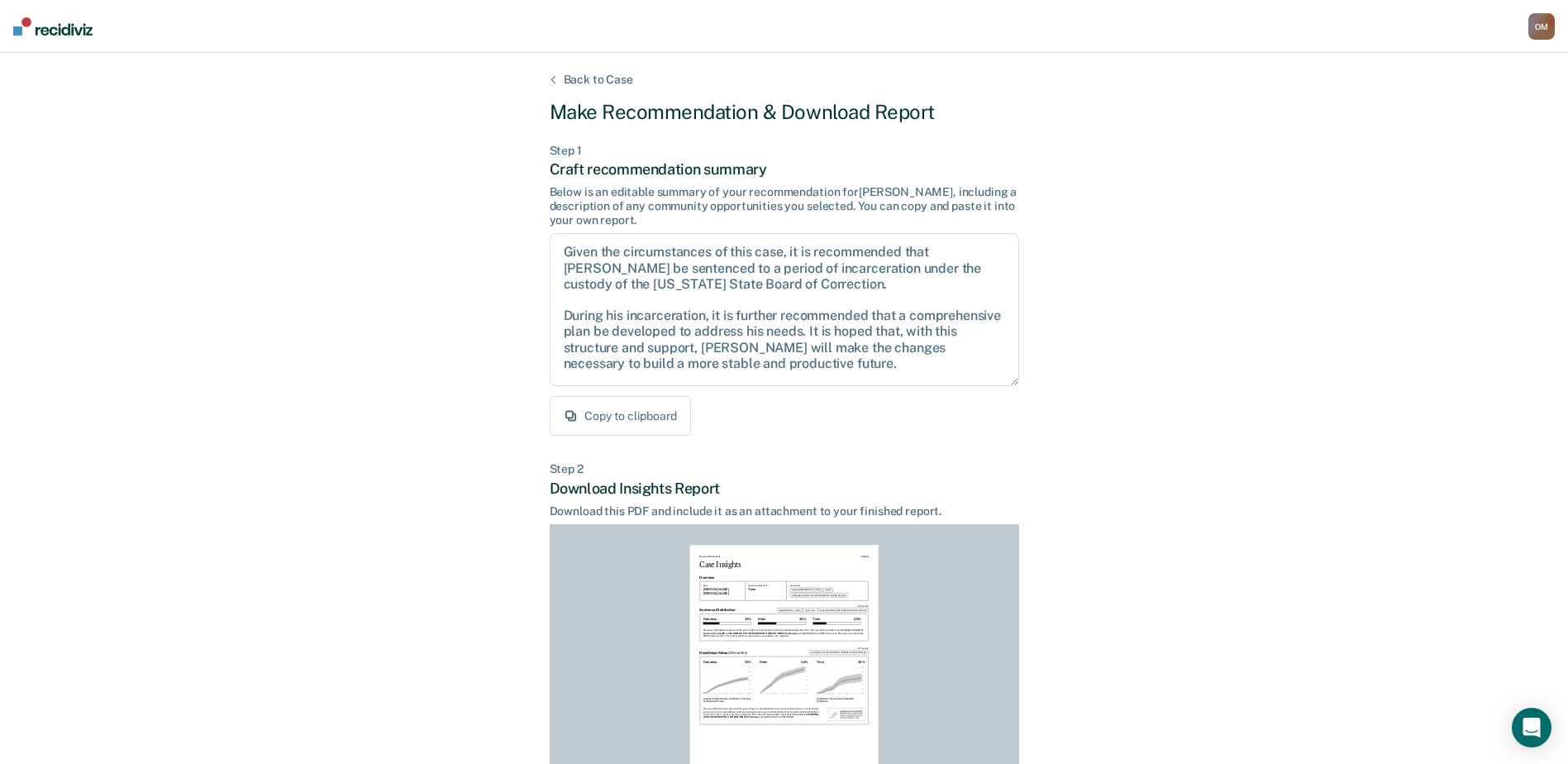
scroll to position [166, 0]
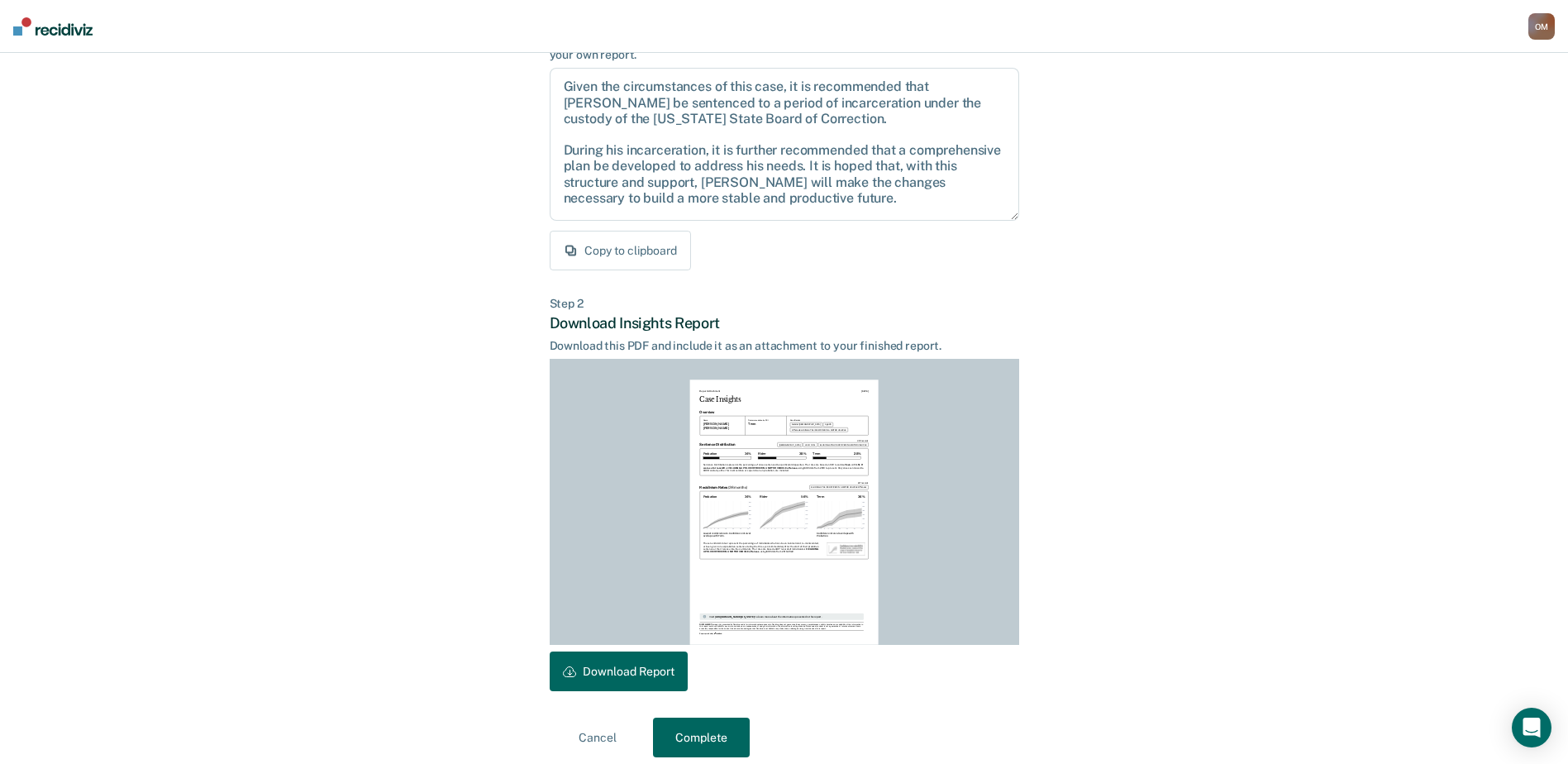
click at [620, 681] on button "Download Report" at bounding box center [618, 671] width 138 height 39
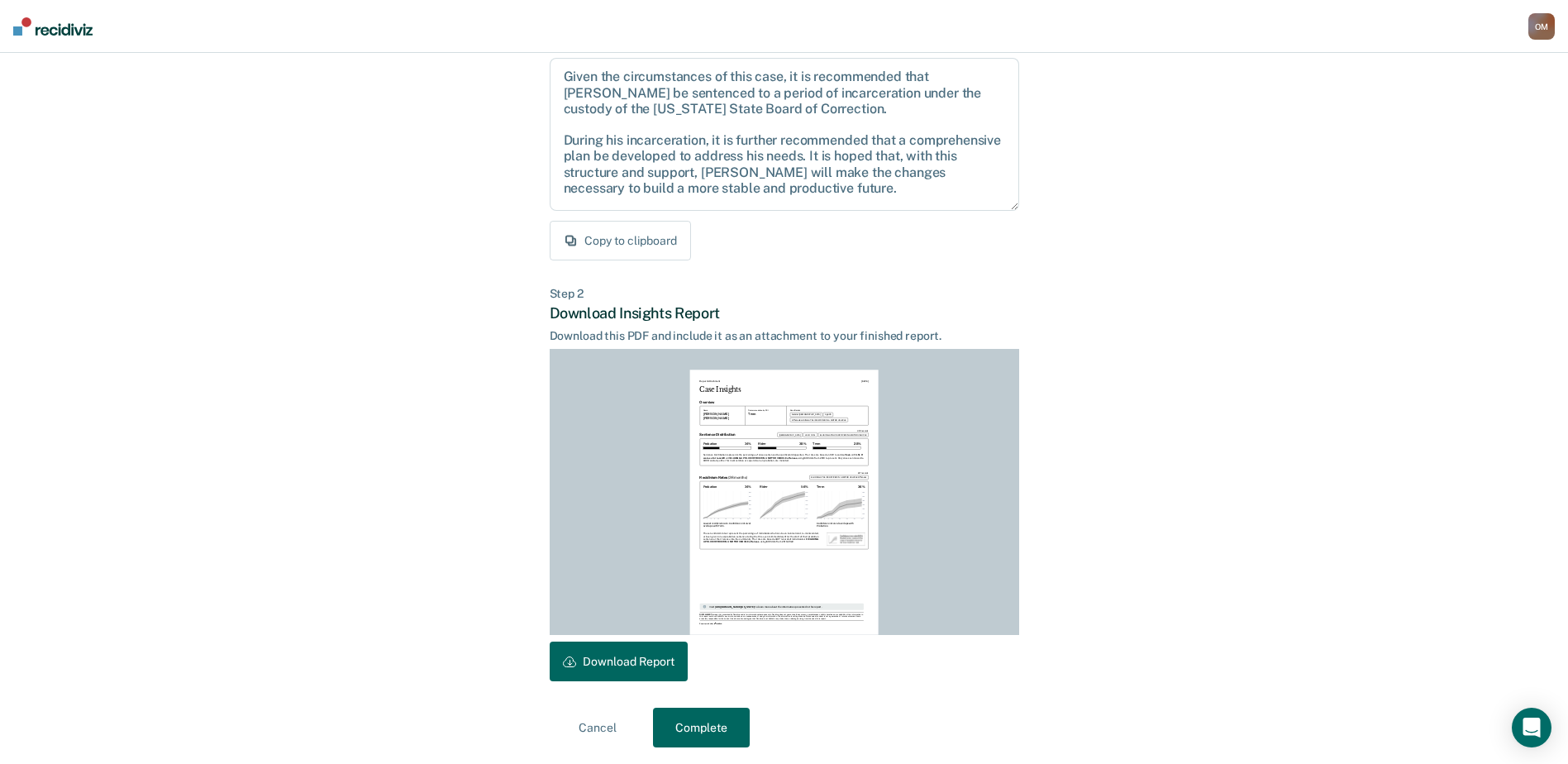
scroll to position [179, 0]
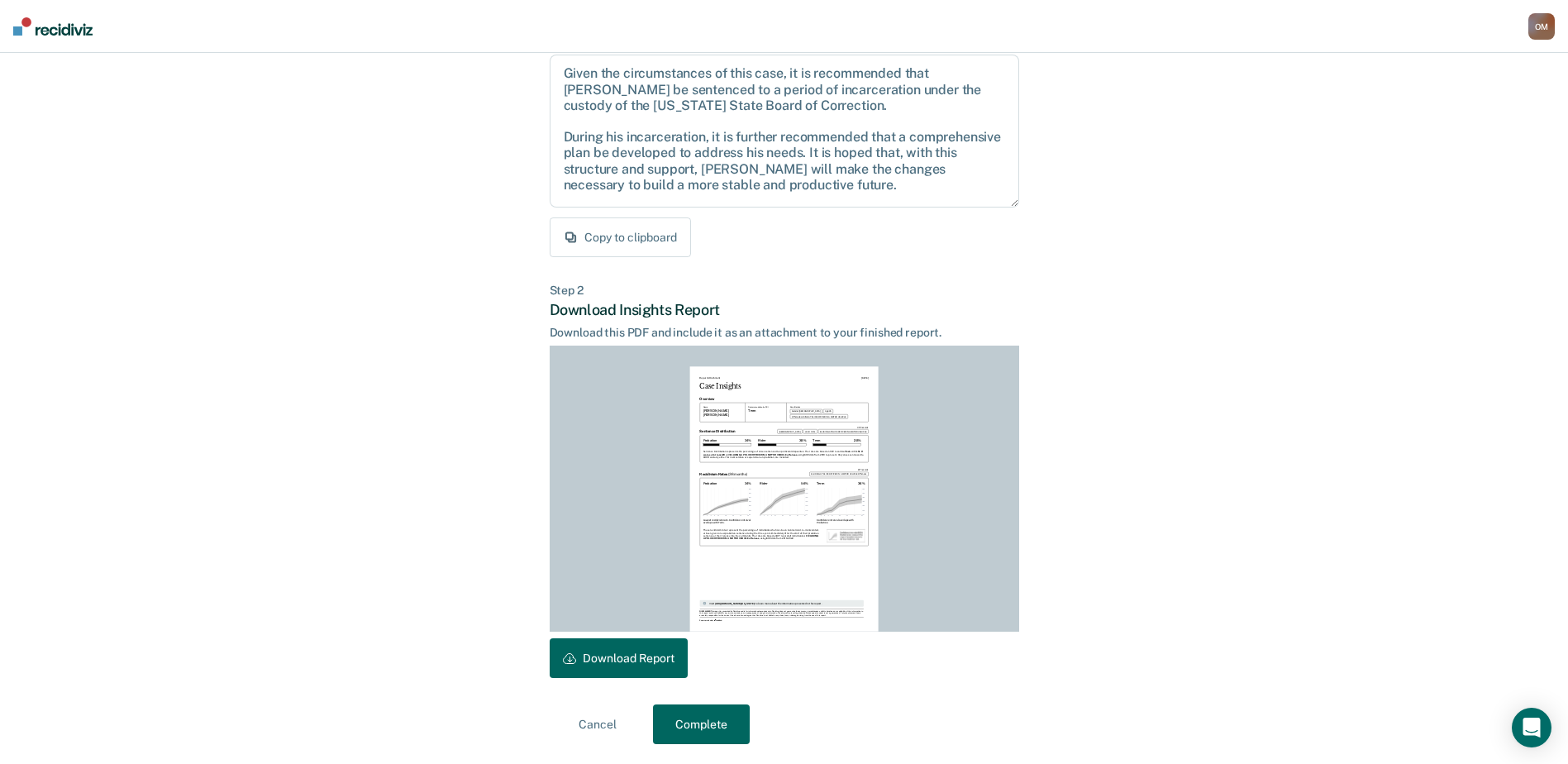
click at [729, 713] on button "Complete" at bounding box center [702, 724] width 97 height 39
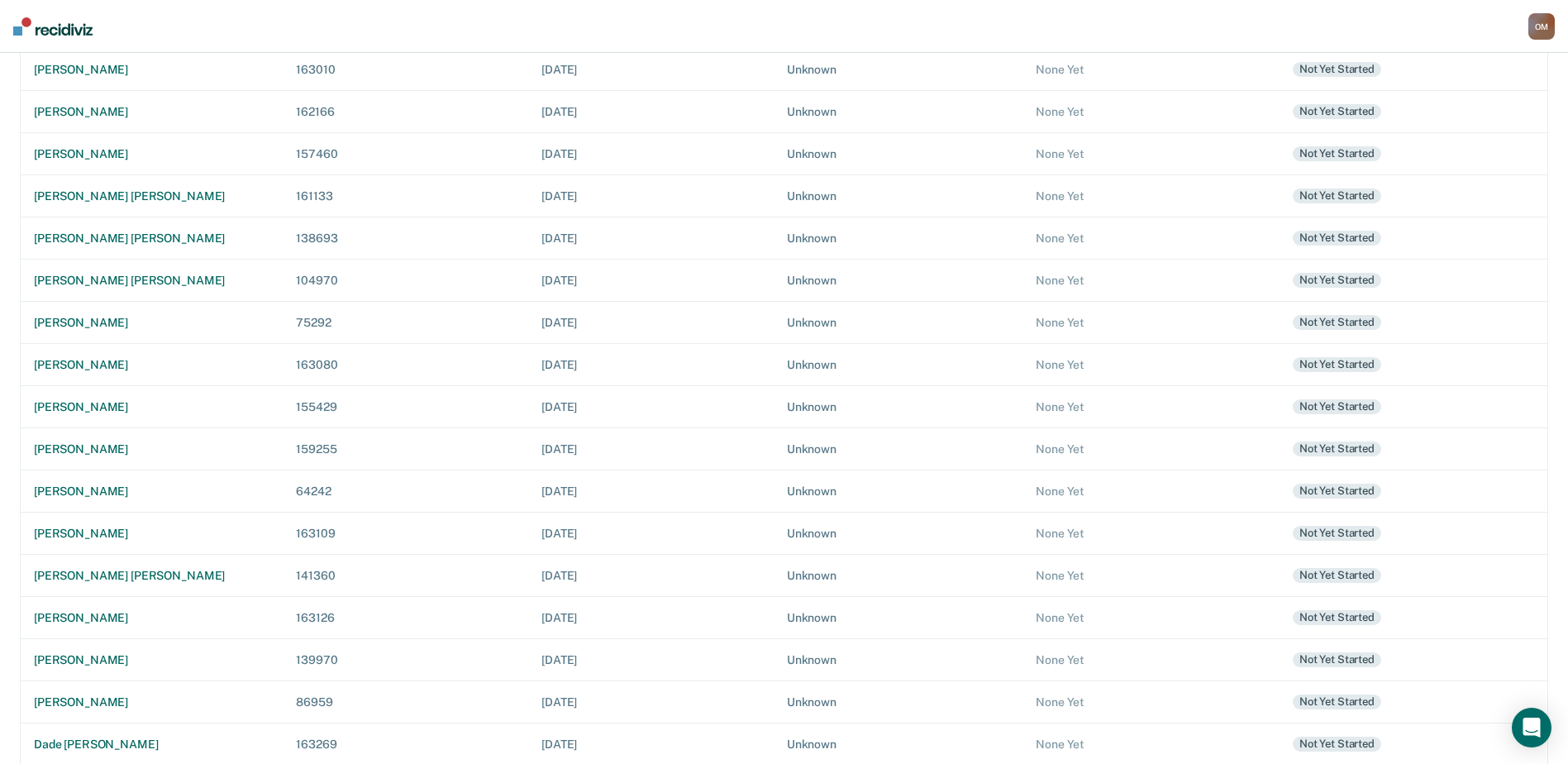
scroll to position [248, 0]
